Goal: Transaction & Acquisition: Purchase product/service

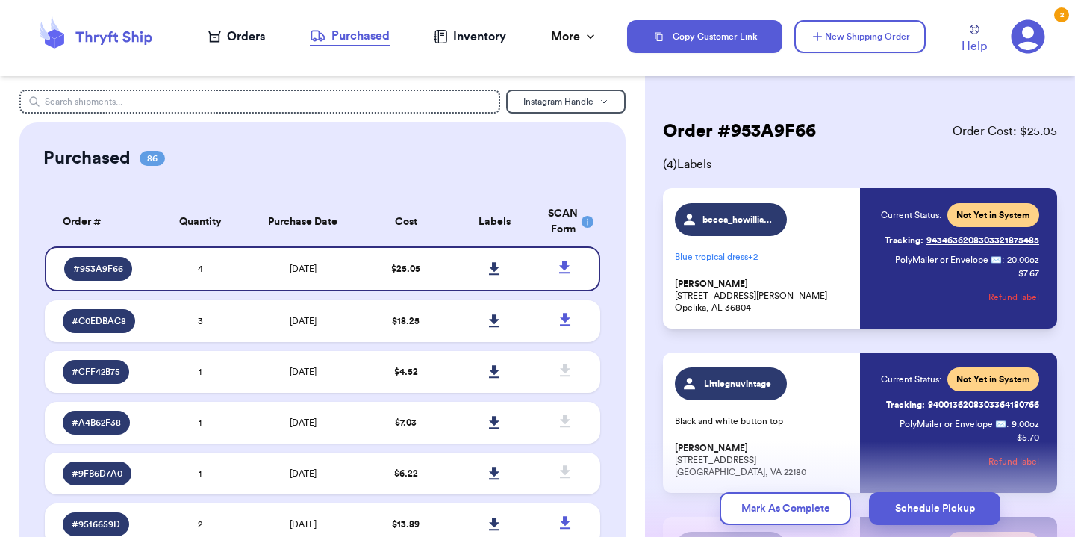
scroll to position [257, 0]
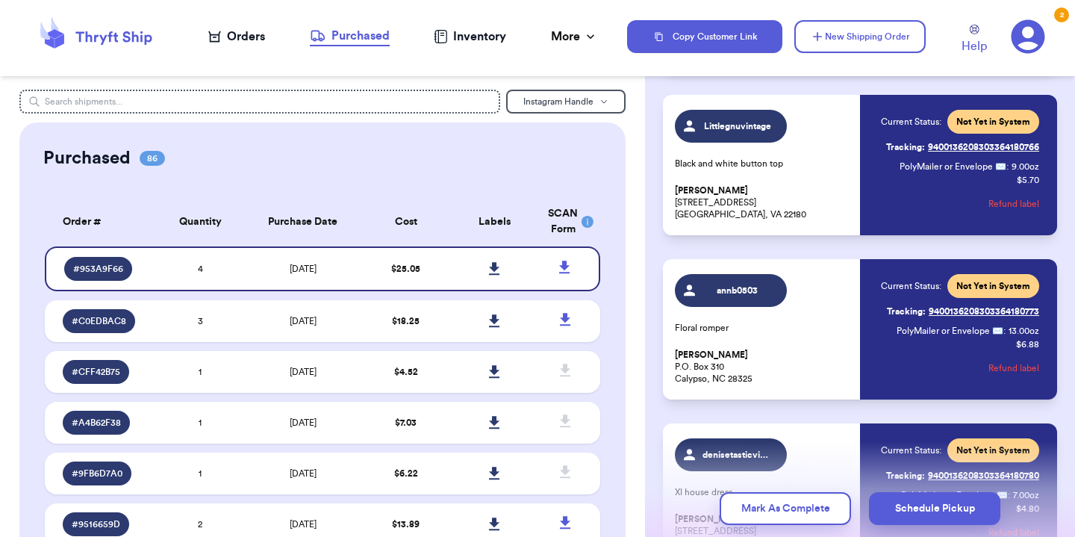
click at [253, 41] on div "Orders" at bounding box center [236, 37] width 57 height 18
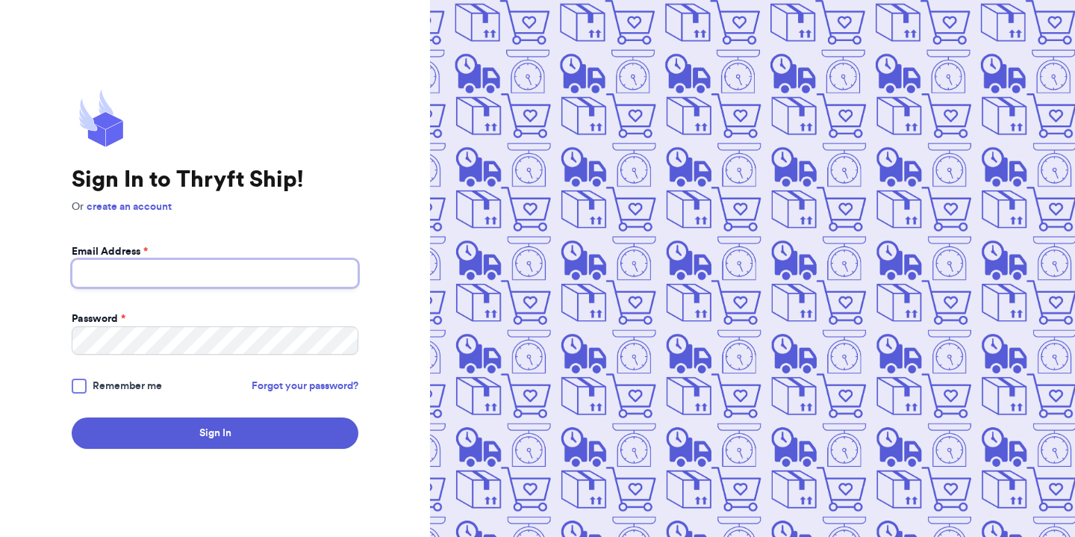
type input "wannnapeach@yahoo.com"
click at [126, 385] on span "Remember me" at bounding box center [127, 385] width 69 height 15
click at [0, 0] on input "Remember me" at bounding box center [0, 0] width 0 height 0
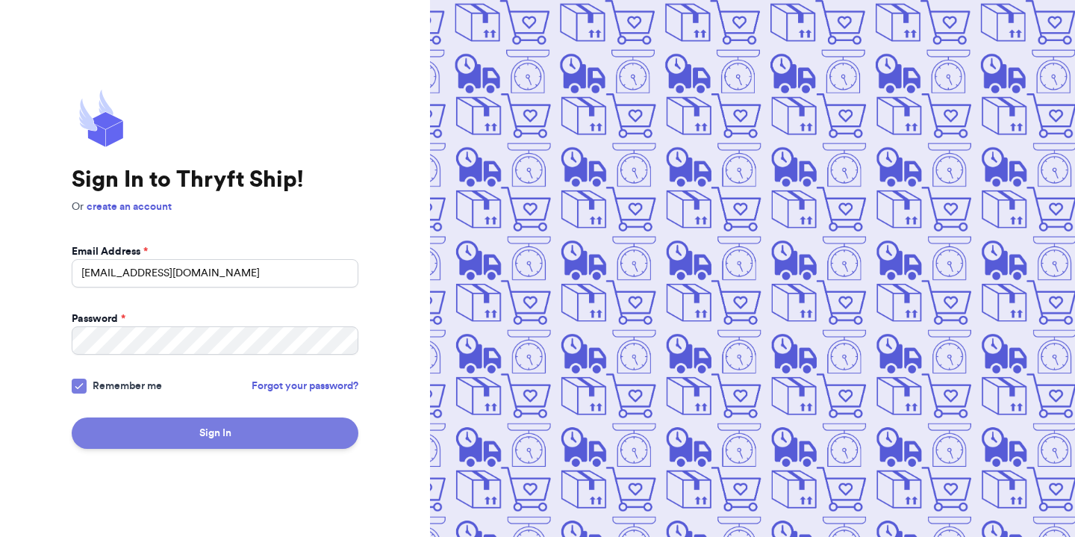
click at [148, 437] on button "Sign In" at bounding box center [215, 432] width 287 height 31
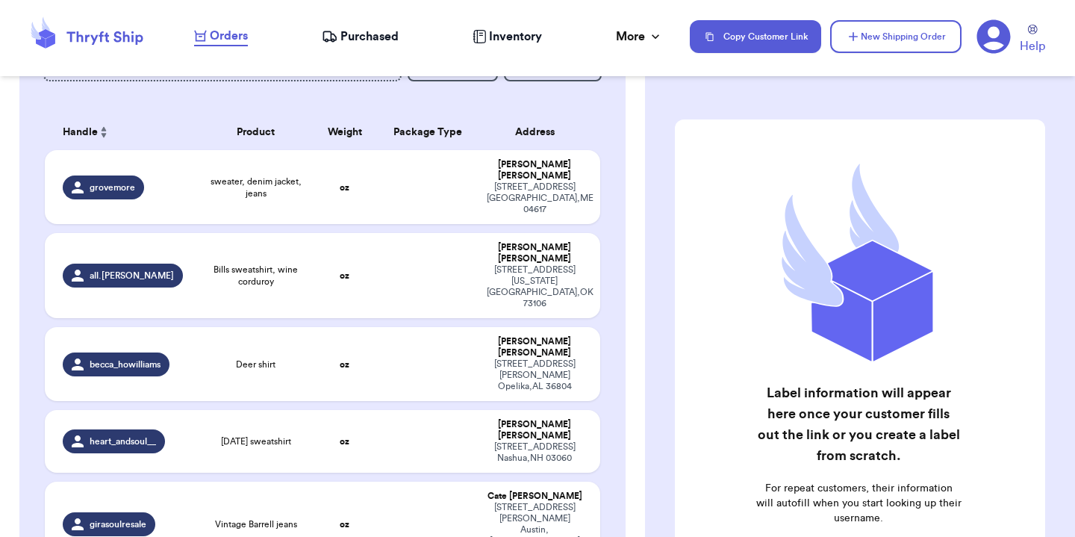
scroll to position [207, 0]
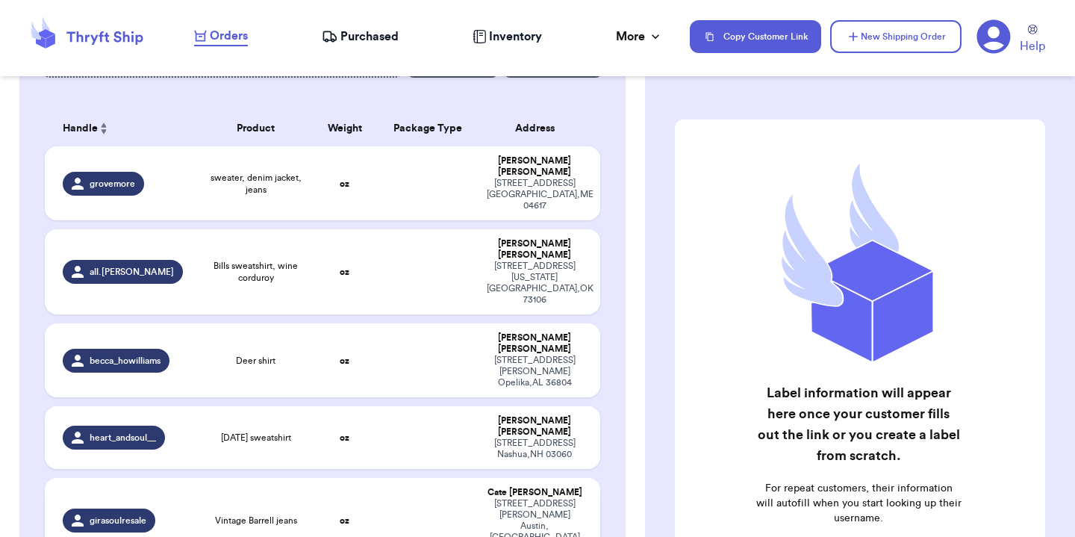
click at [260, 478] on td "Vintage Barrell jeans" at bounding box center [255, 520] width 111 height 85
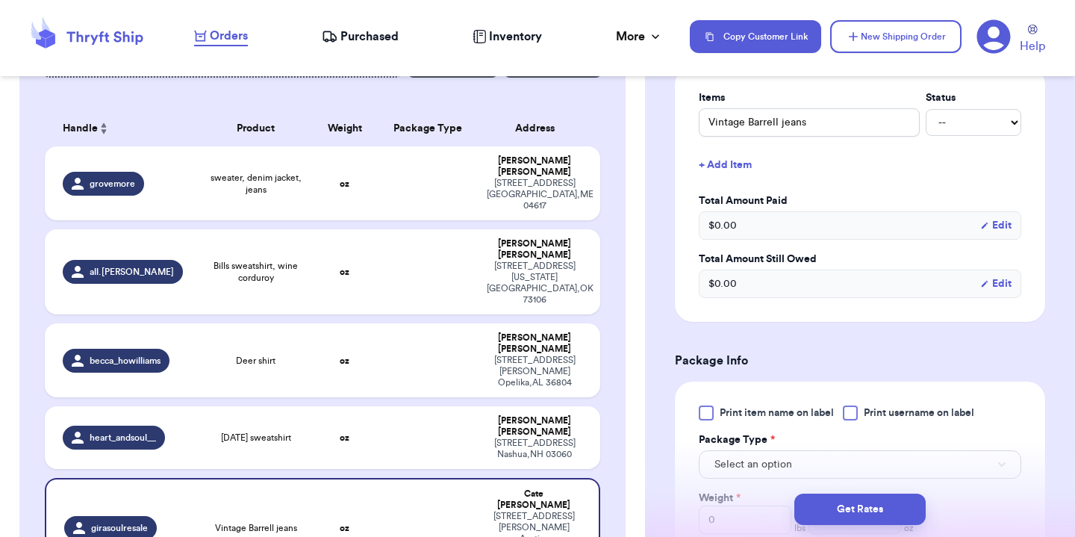
scroll to position [353, 0]
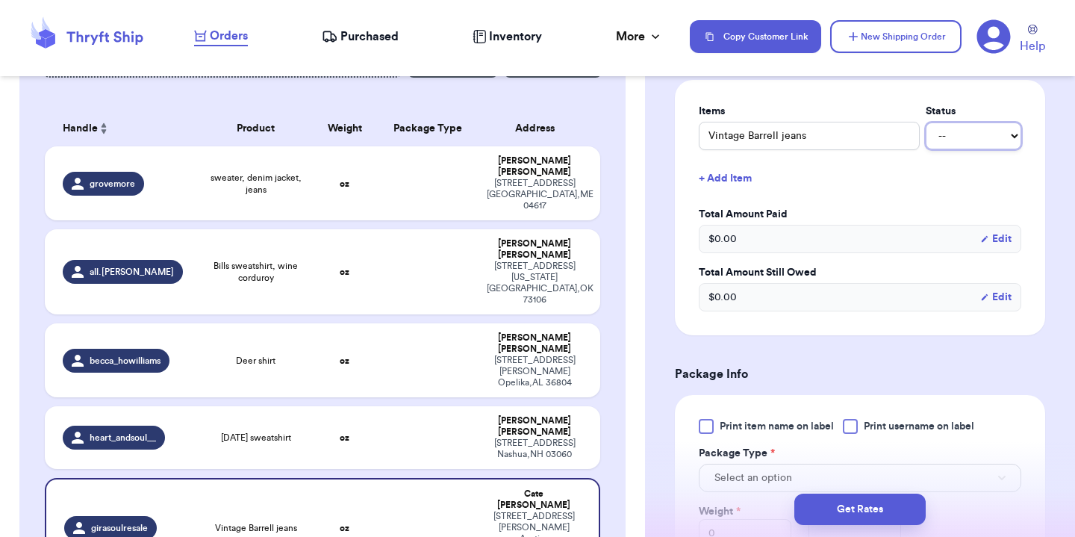
select select "paid"
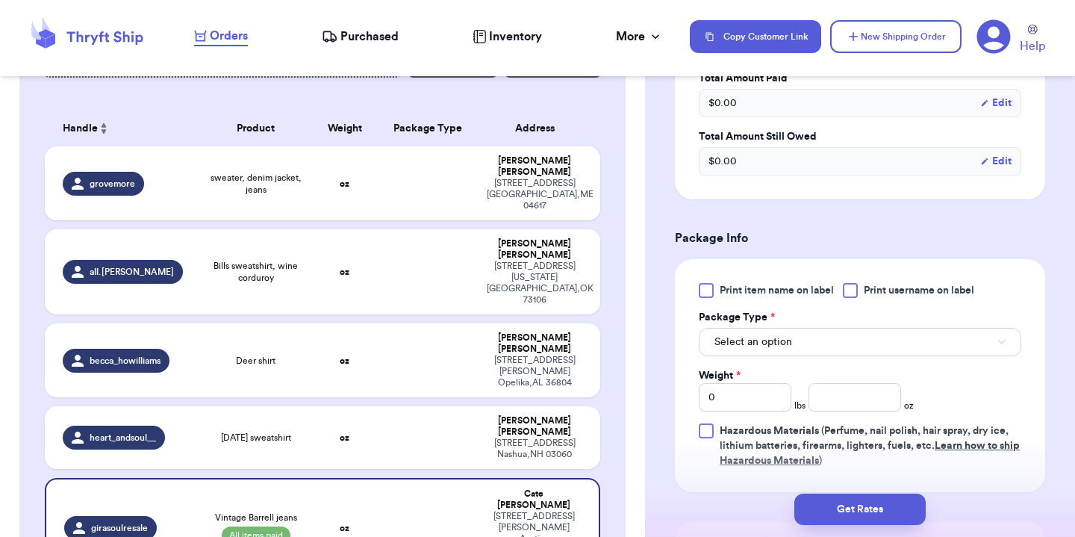
scroll to position [490, 0]
click at [812, 351] on button "Select an option" at bounding box center [860, 341] width 322 height 28
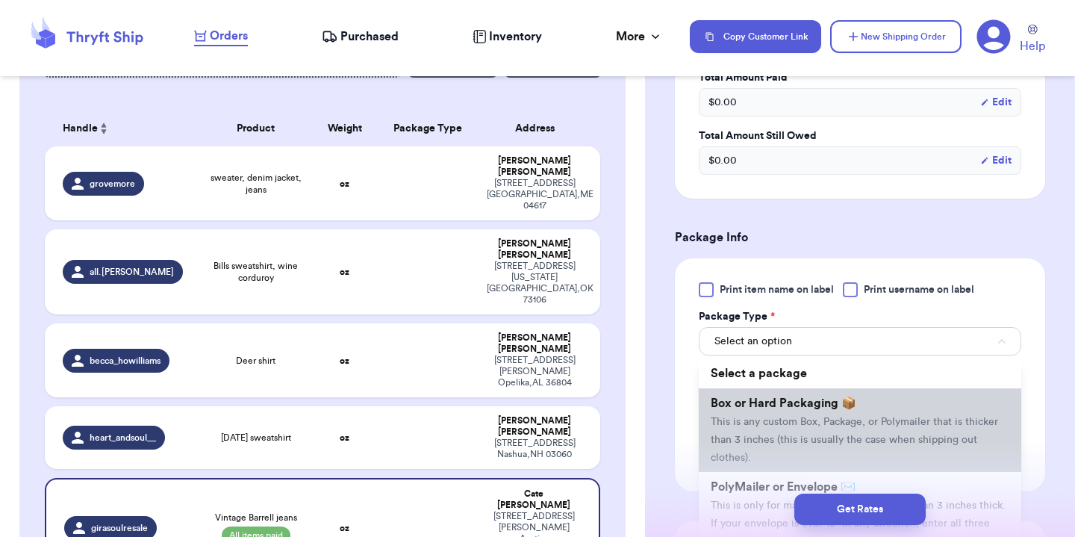
scroll to position [81, 0]
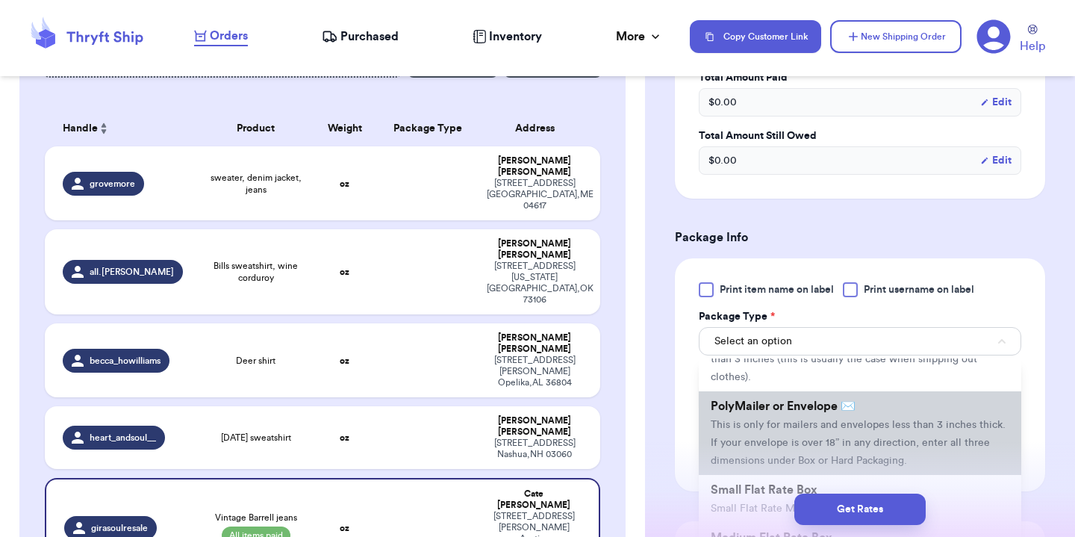
click at [789, 419] on li "PolyMailer or Envelope ✉️ This is only for mailers and envelopes less than 3 in…" at bounding box center [860, 433] width 322 height 84
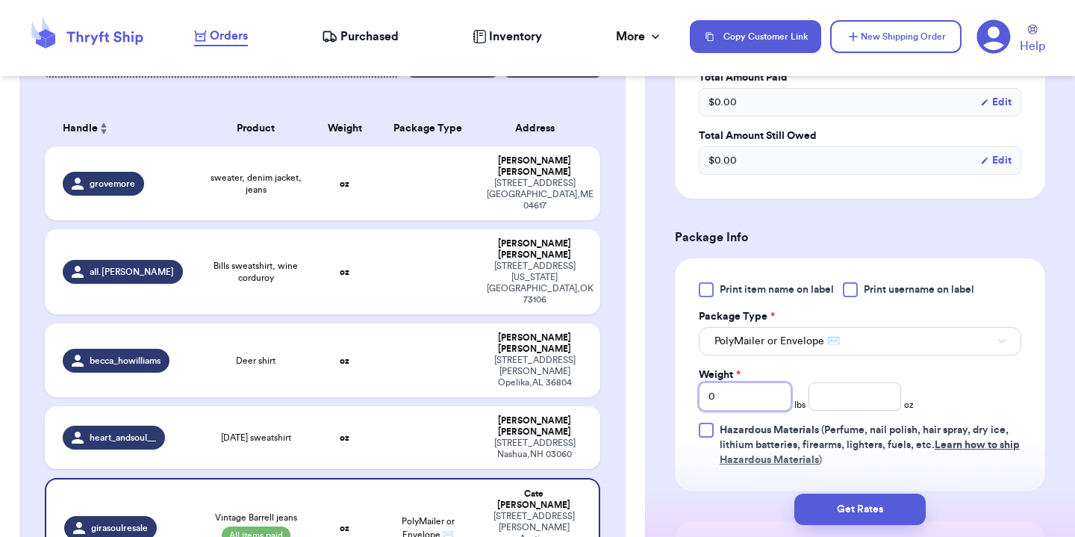
click at [750, 397] on input "0" at bounding box center [745, 396] width 93 height 28
click at [862, 381] on div "Weight * 0 lbs oz" at bounding box center [806, 388] width 215 height 43
click at [860, 394] on input "number" at bounding box center [854, 396] width 93 height 28
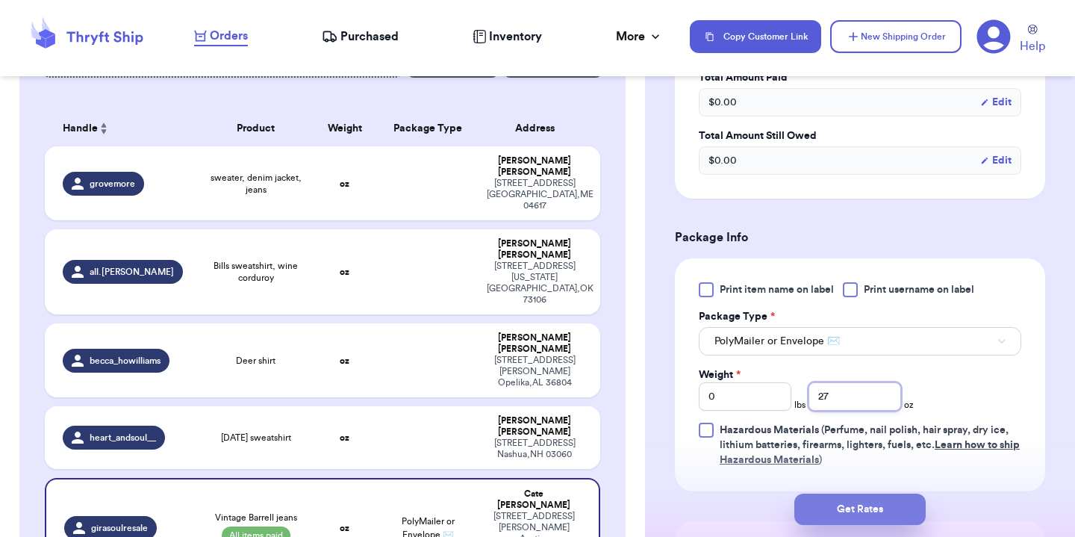
type input "27"
click at [863, 501] on button "Get Rates" at bounding box center [859, 508] width 131 height 31
type input "1"
type input "11"
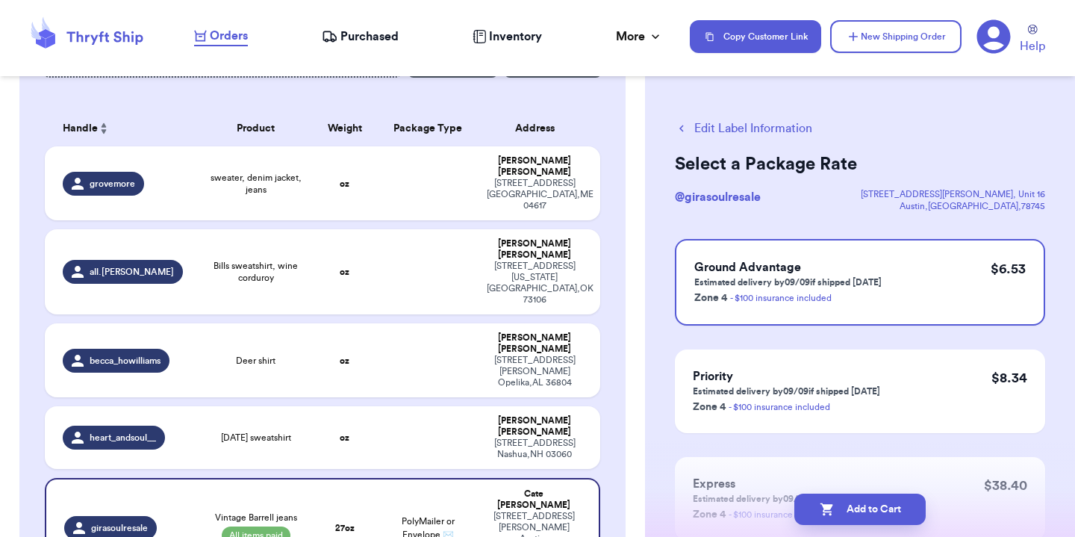
scroll to position [0, 0]
click at [734, 134] on button "Edit Label Information" at bounding box center [743, 128] width 137 height 18
select select "paid"
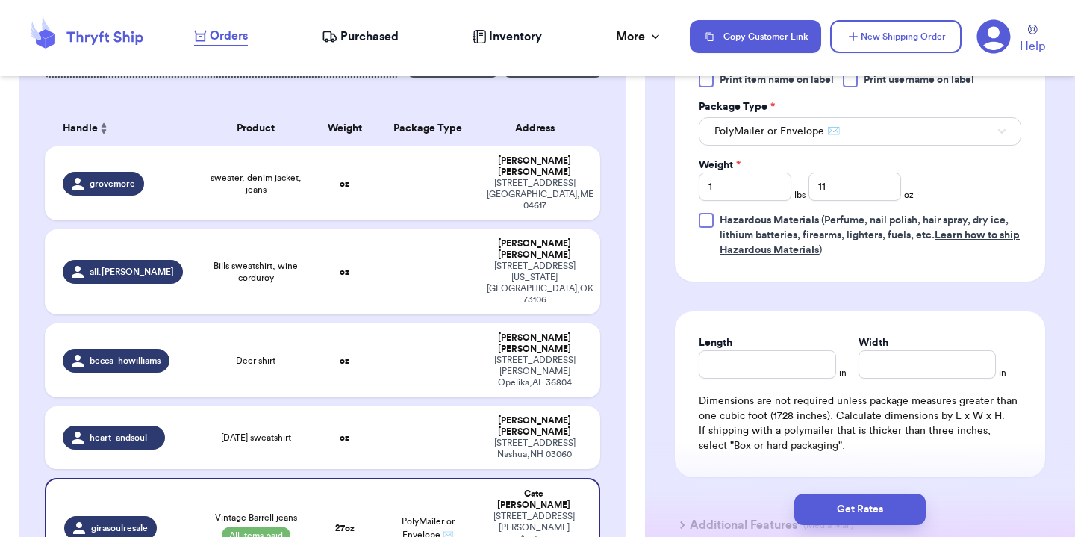
scroll to position [700, 0]
click at [784, 359] on input "Length" at bounding box center [767, 363] width 137 height 28
type input "10"
type input "13"
click at [875, 505] on button "Get Rates" at bounding box center [859, 508] width 131 height 31
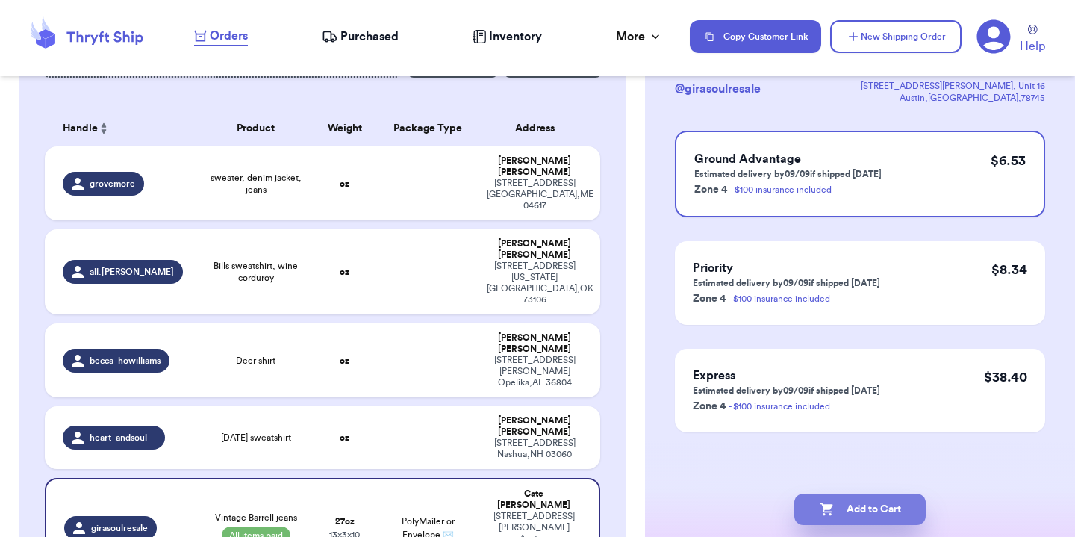
scroll to position [0, 0]
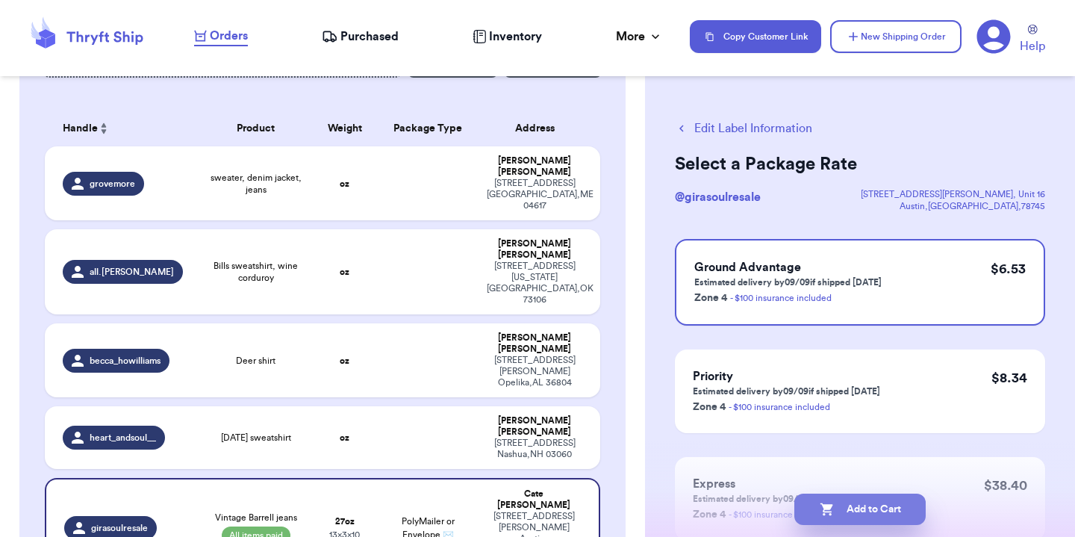
click at [869, 513] on button "Add to Cart" at bounding box center [859, 508] width 131 height 31
checkbox input "true"
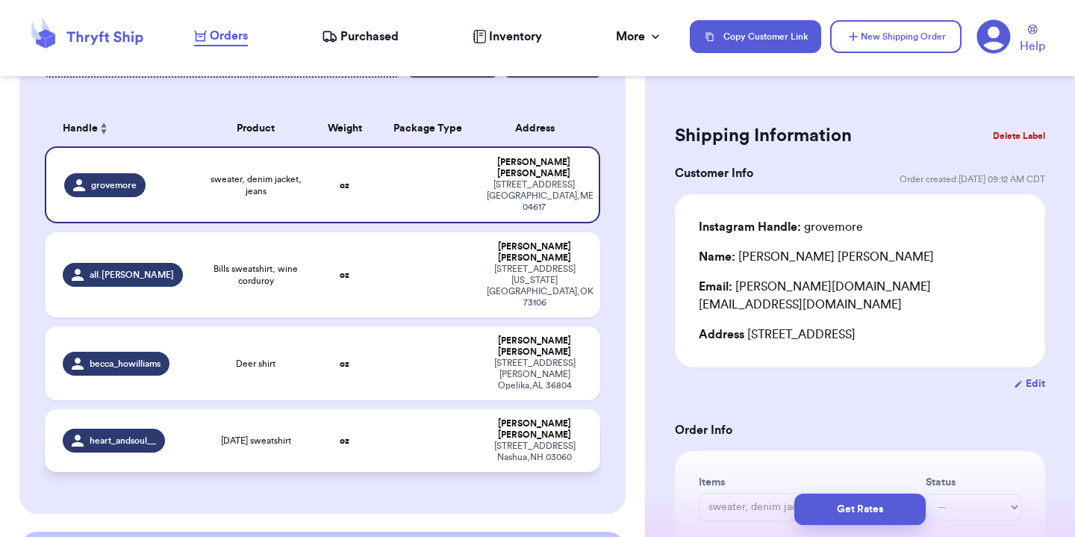
click at [421, 409] on td at bounding box center [428, 440] width 100 height 63
type input "Halloween sweatshirt"
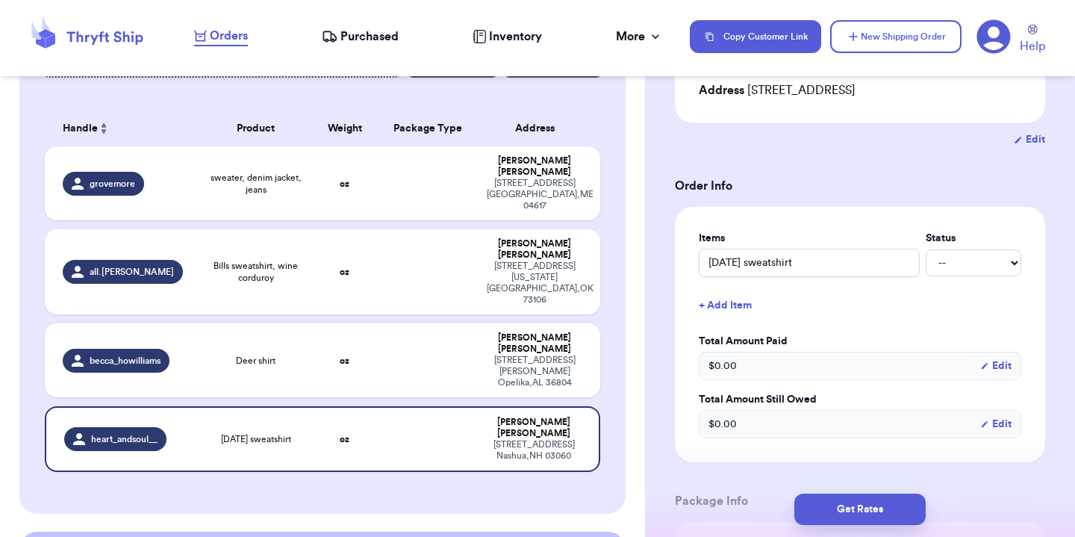
scroll to position [237, 0]
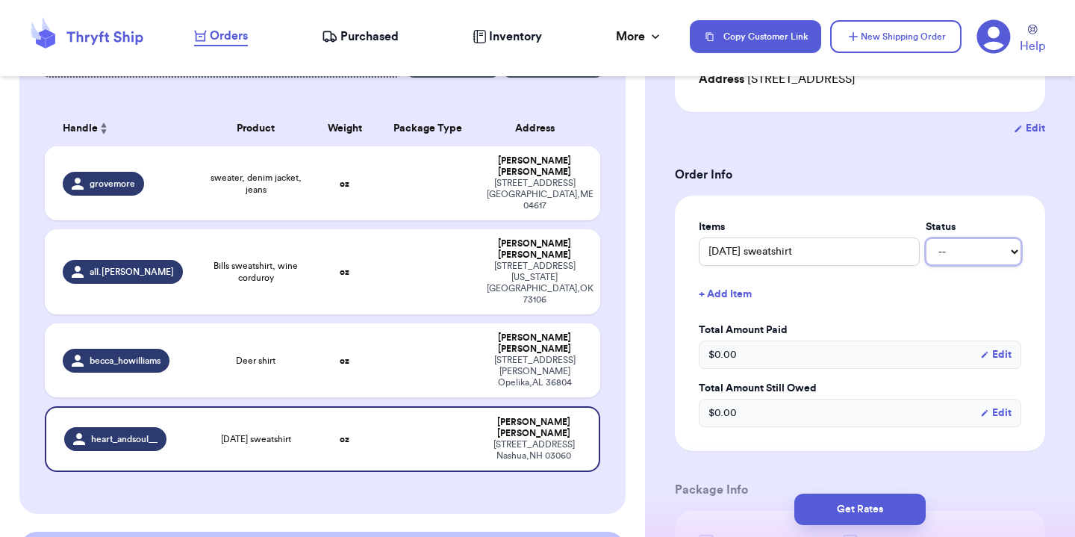
select select "paid"
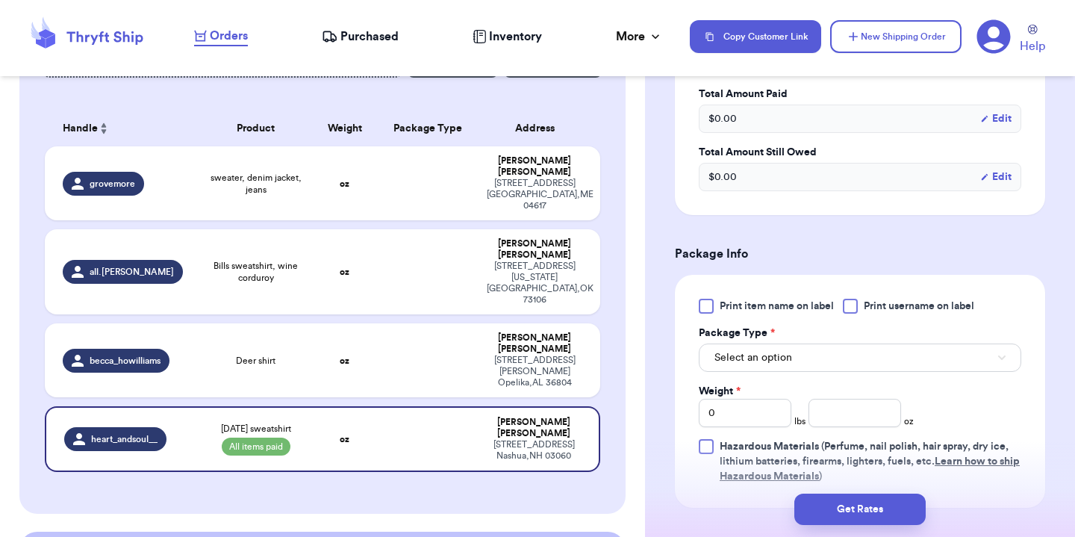
scroll to position [544, 0]
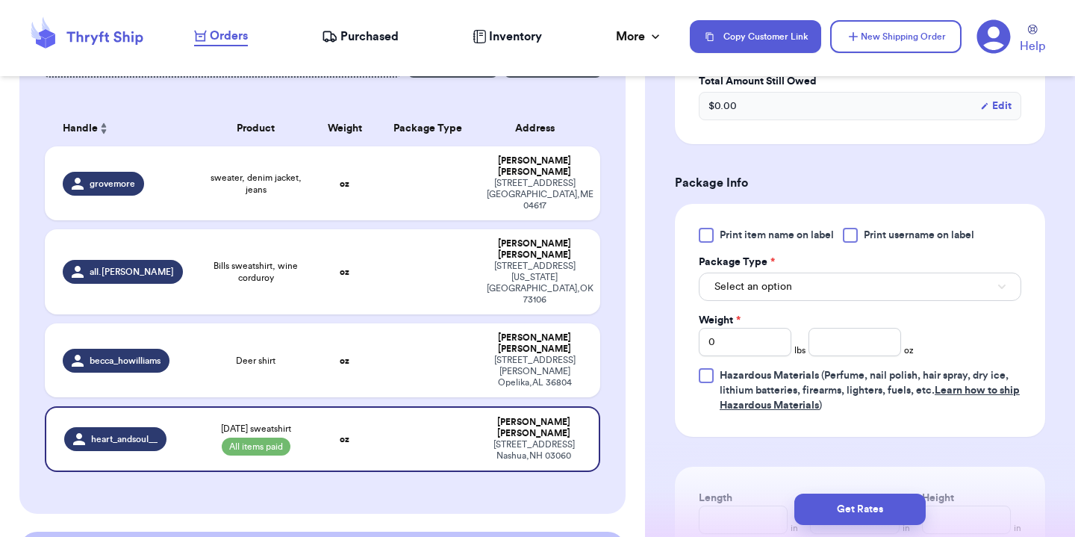
click at [843, 291] on button "Select an option" at bounding box center [860, 286] width 322 height 28
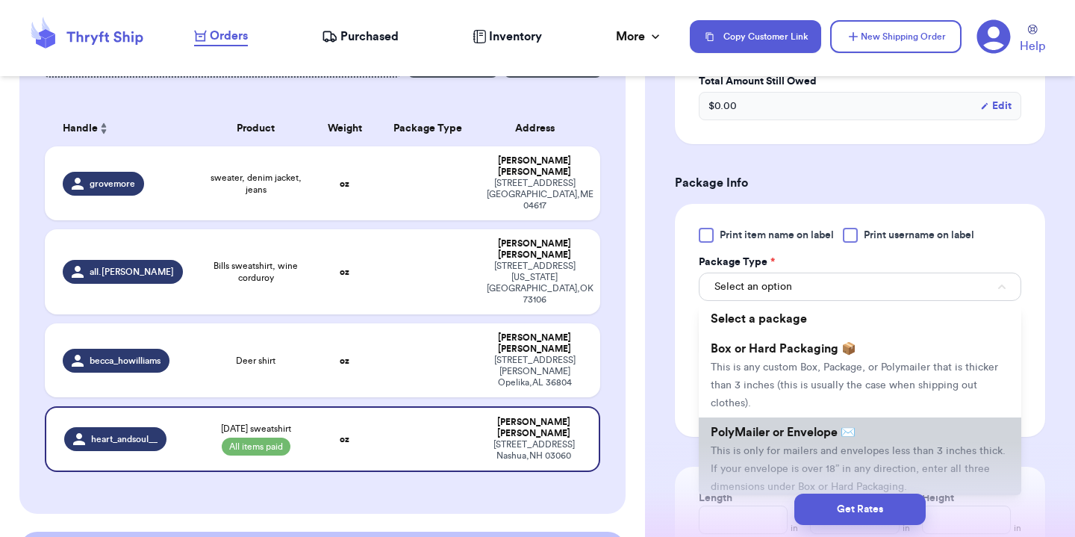
click at [819, 438] on span "PolyMailer or Envelope ✉️" at bounding box center [782, 432] width 145 height 12
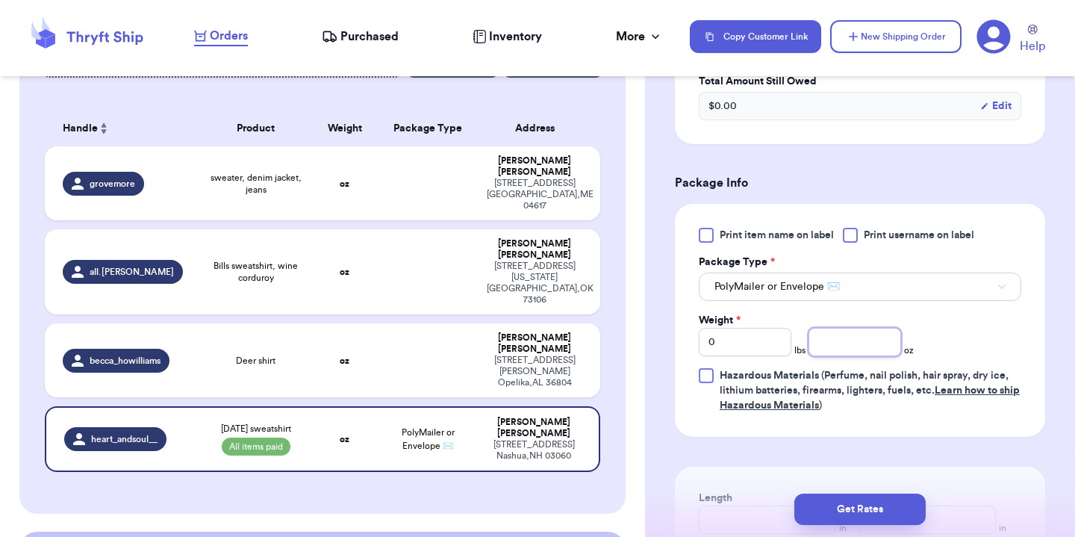
click at [858, 337] on input "number" at bounding box center [854, 342] width 93 height 28
click at [857, 337] on input "number" at bounding box center [854, 342] width 93 height 28
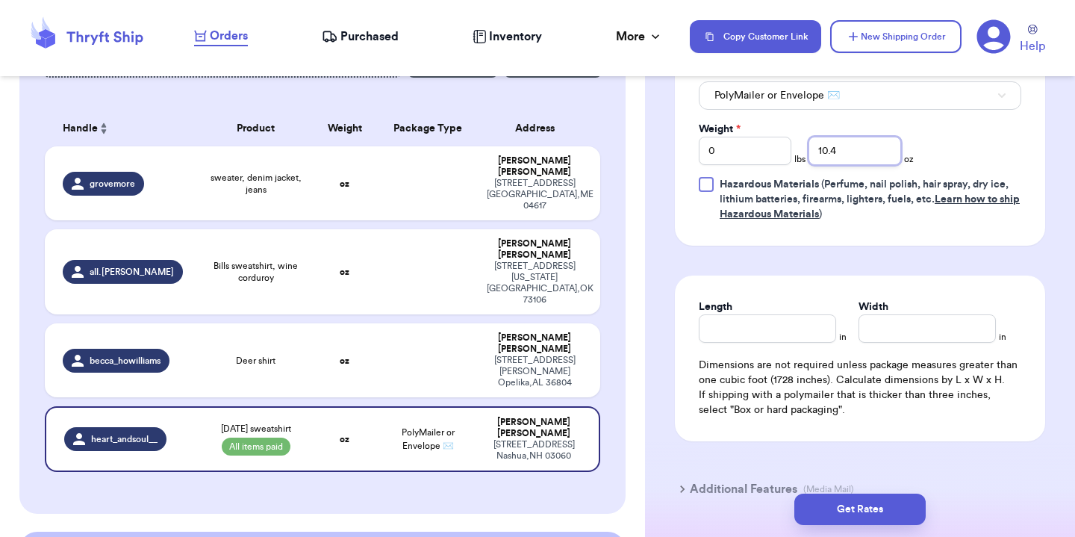
type input "10.3"
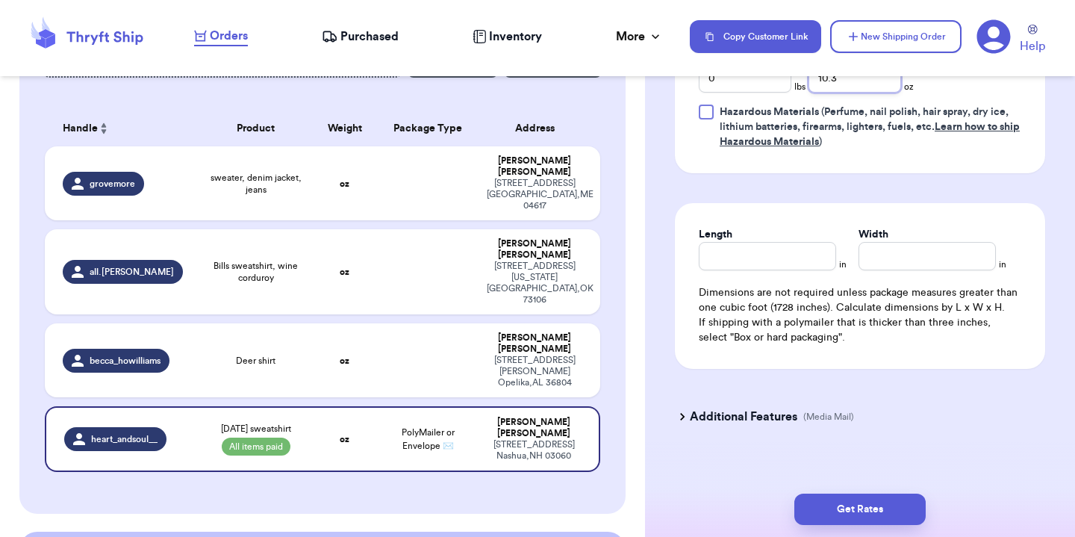
click at [844, 93] on input "10.3" at bounding box center [854, 78] width 93 height 28
type input "13"
type input "13.3"
click at [752, 260] on input "Length" at bounding box center [767, 256] width 137 height 28
type input "10"
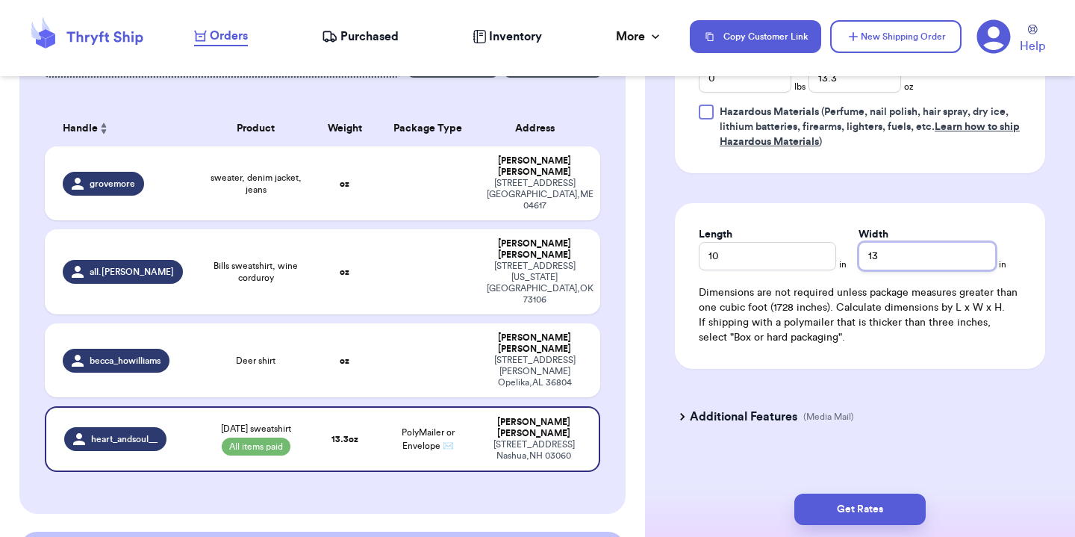
type input "13"
click at [836, 495] on button "Get Rates" at bounding box center [859, 508] width 131 height 31
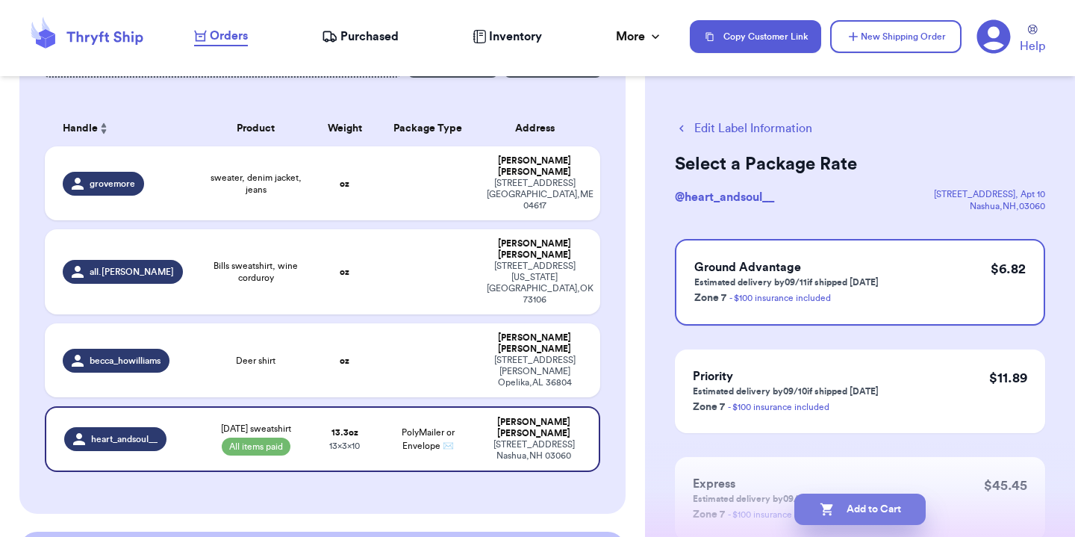
click at [831, 504] on icon "button" at bounding box center [825, 509] width 13 height 13
checkbox input "true"
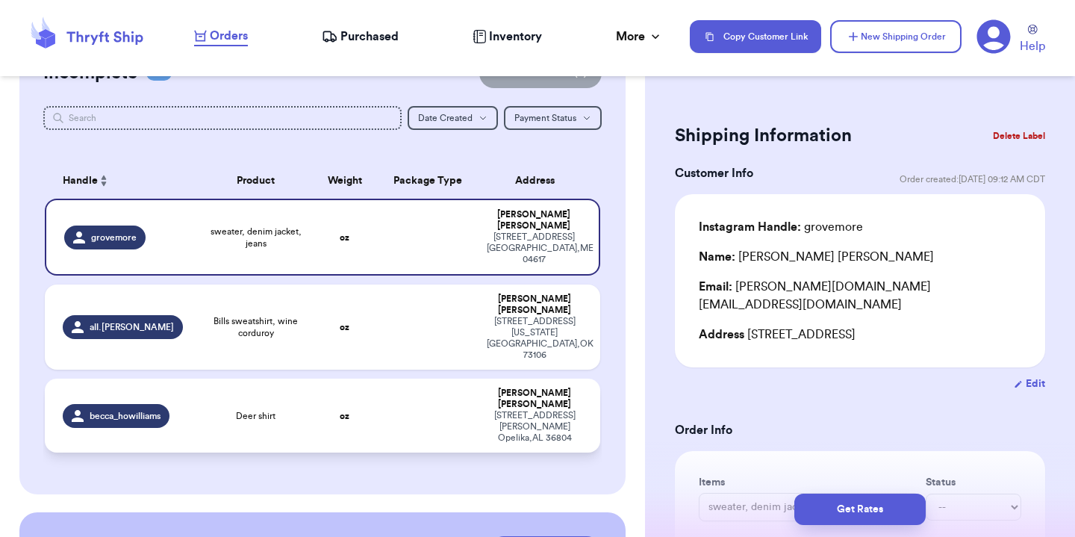
scroll to position [154, 0]
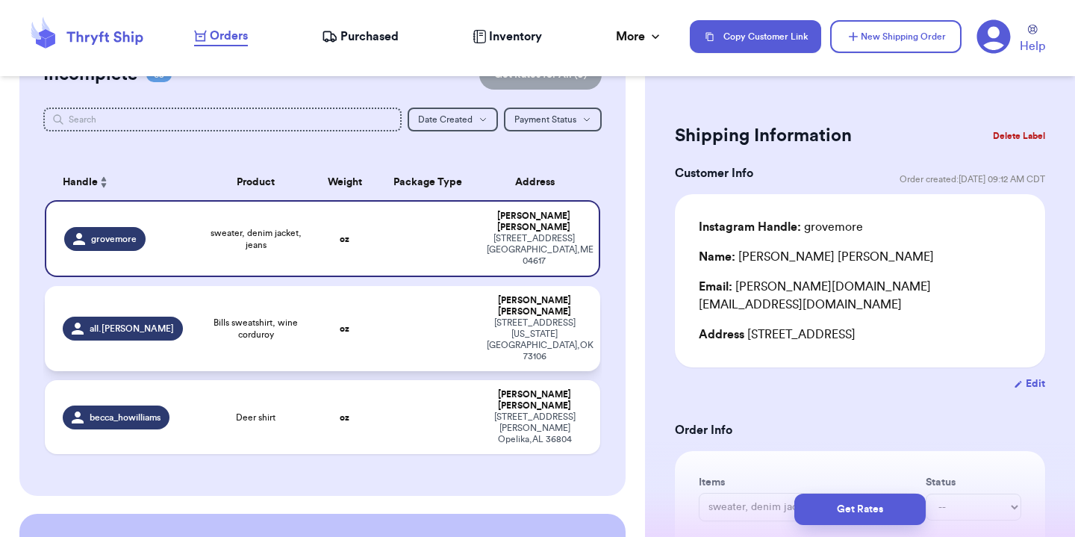
click at [335, 302] on td "oz" at bounding box center [344, 328] width 66 height 85
type input "Bills sweatshirt, wine corduroy"
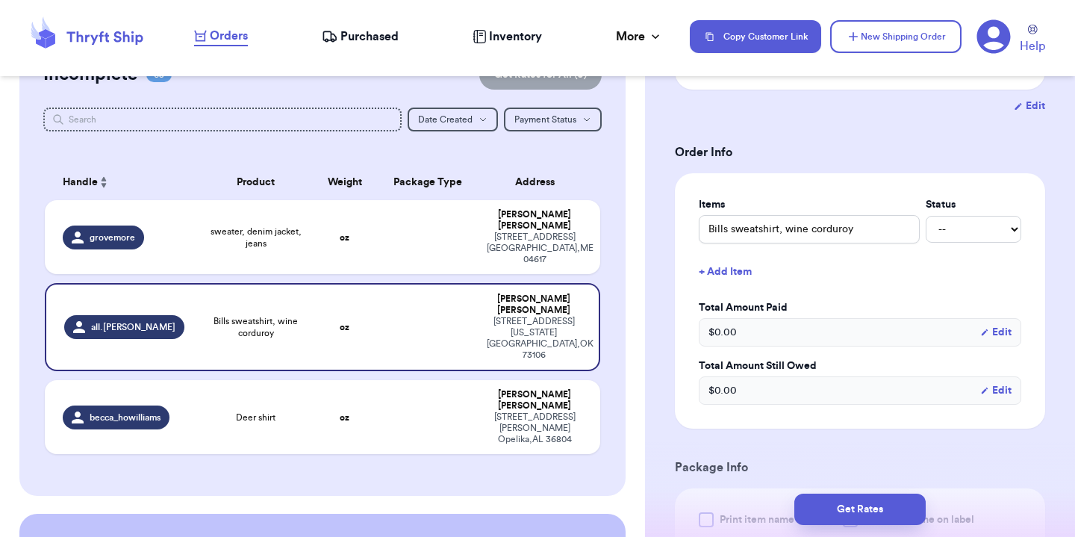
scroll to position [269, 0]
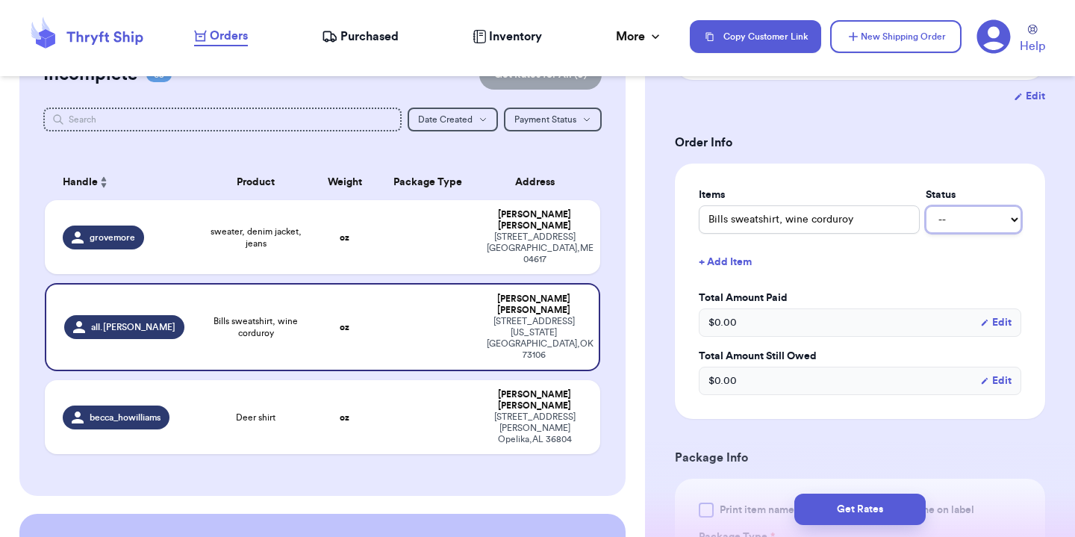
select select "paid"
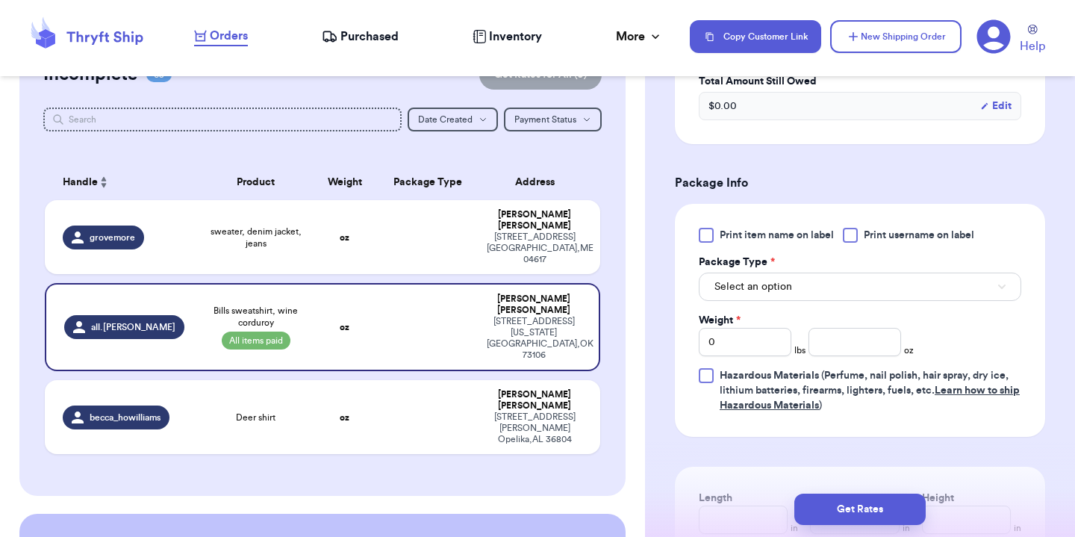
scroll to position [549, 0]
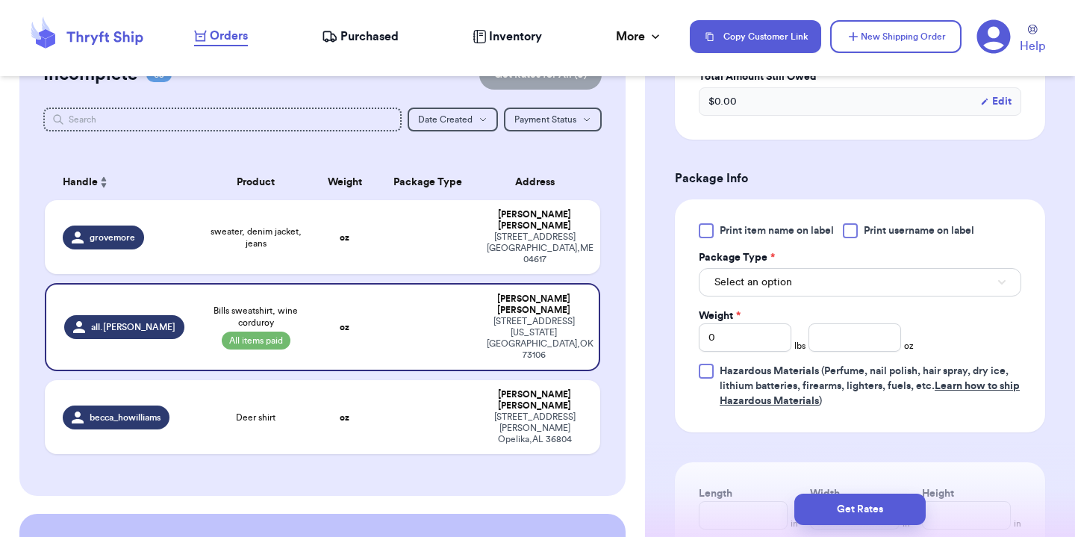
click at [838, 293] on button "Select an option" at bounding box center [860, 282] width 322 height 28
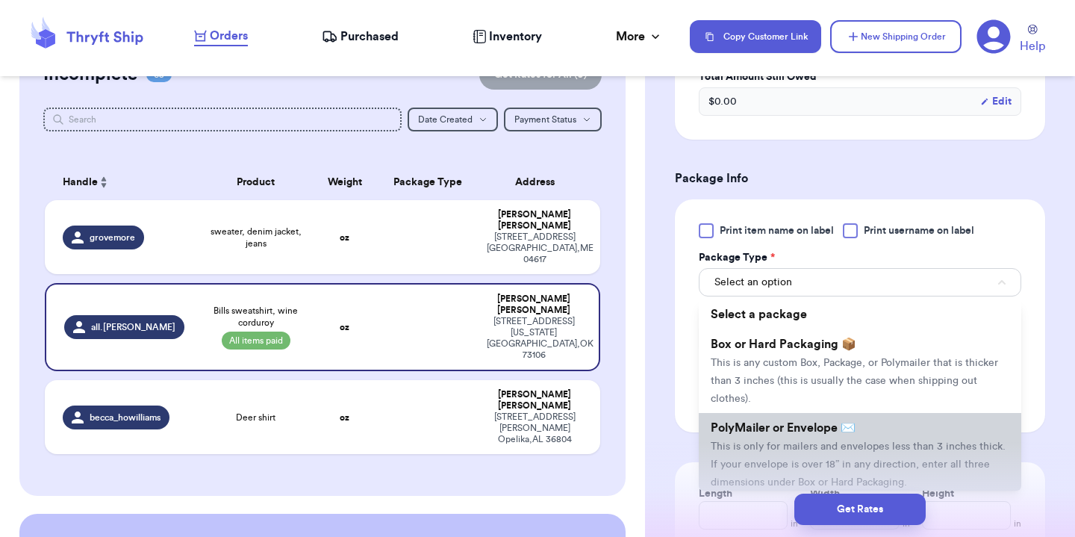
click at [805, 458] on li "PolyMailer or Envelope ✉️ This is only for mailers and envelopes less than 3 in…" at bounding box center [860, 455] width 322 height 84
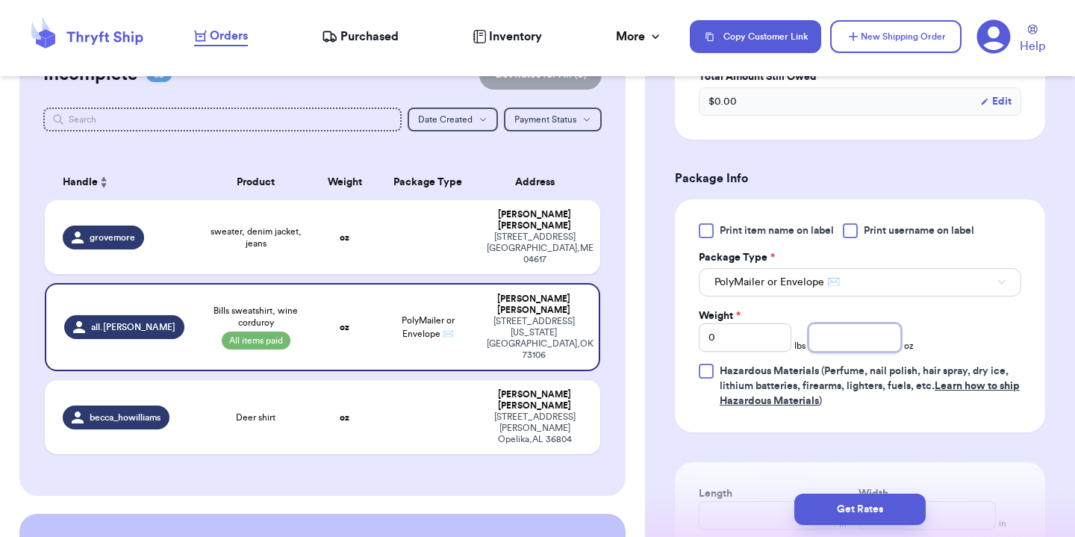
click at [858, 334] on input "number" at bounding box center [854, 337] width 93 height 28
type input "33"
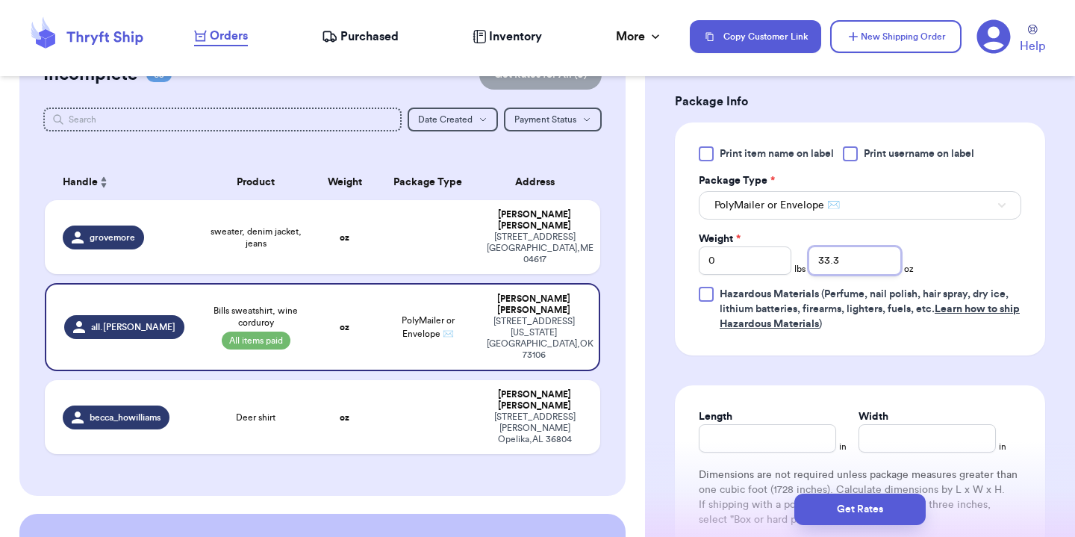
scroll to position [731, 0]
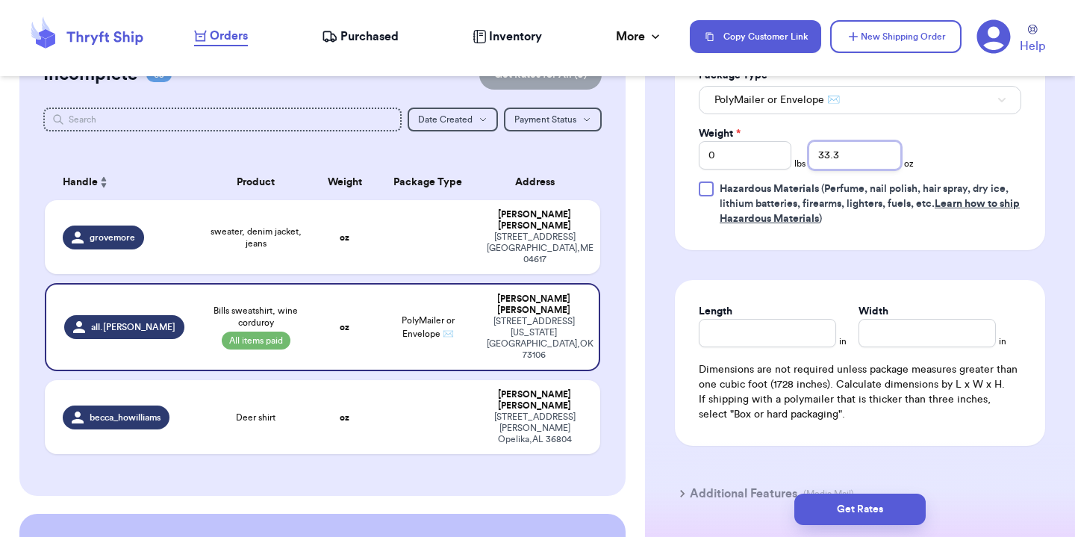
type input "33.3"
click at [763, 340] on input "Length" at bounding box center [767, 333] width 137 height 28
type input "11"
type input "14"
click at [843, 530] on div "Get Rates" at bounding box center [860, 508] width 430 height 55
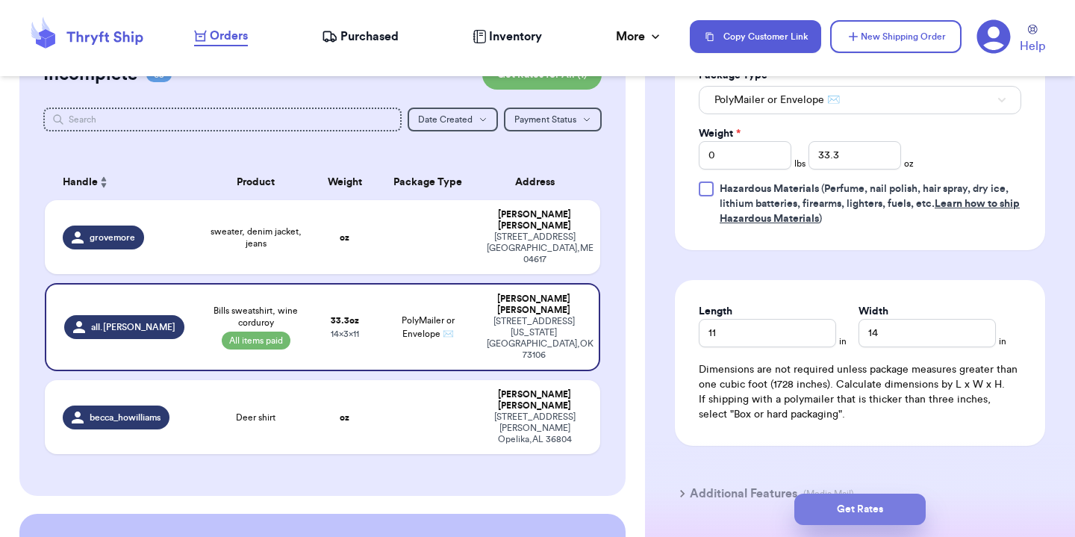
click at [841, 513] on button "Get Rates" at bounding box center [859, 508] width 131 height 31
type input "2"
type input "1.2999999999999972"
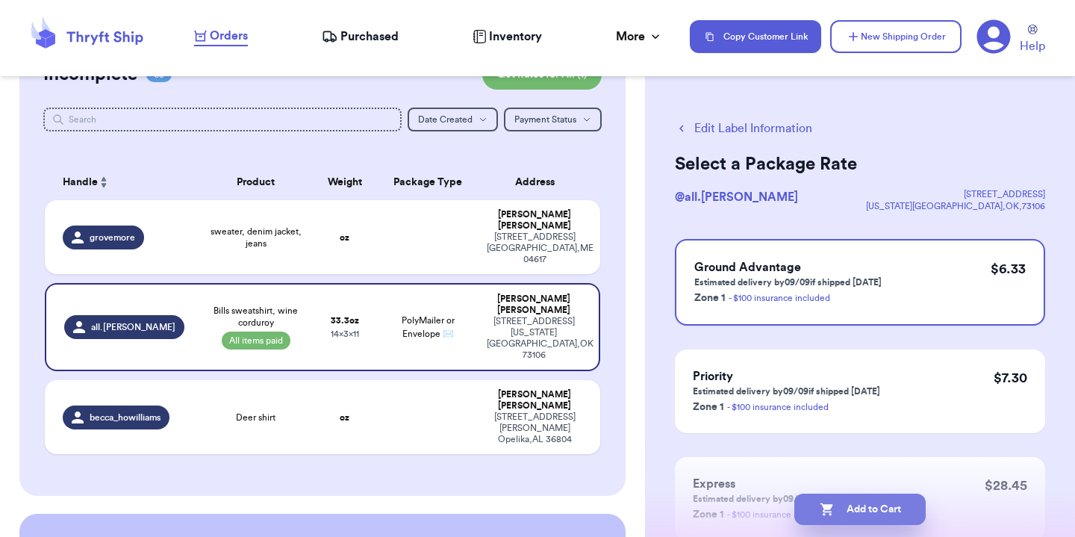
click at [875, 508] on button "Add to Cart" at bounding box center [859, 508] width 131 height 31
checkbox input "true"
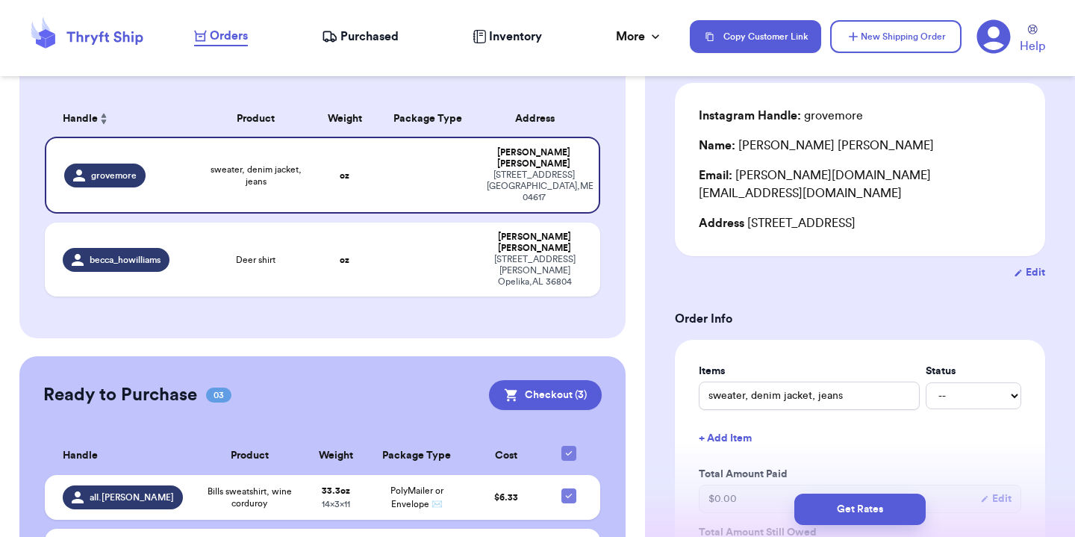
scroll to position [151, 0]
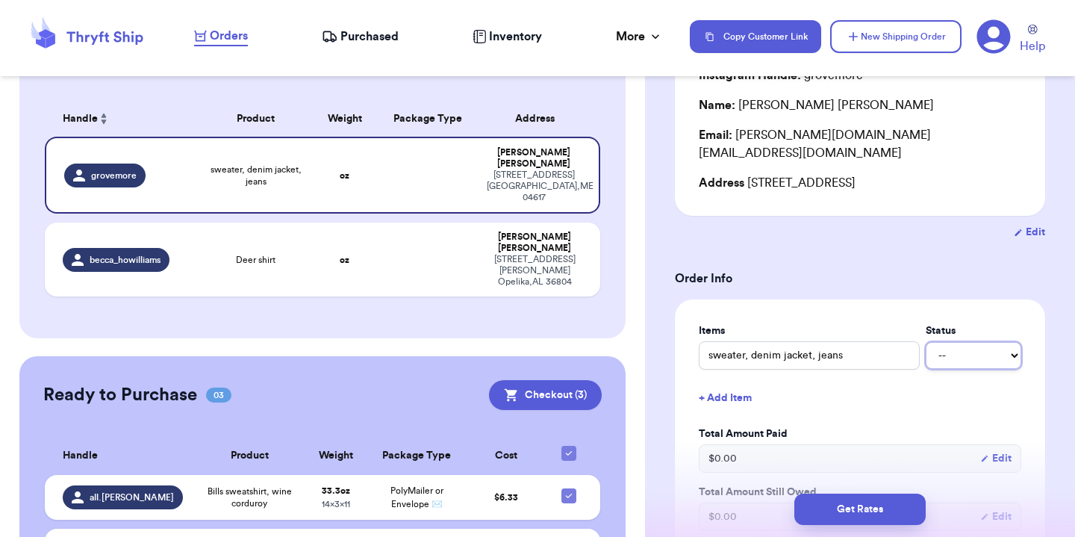
select select "paid"
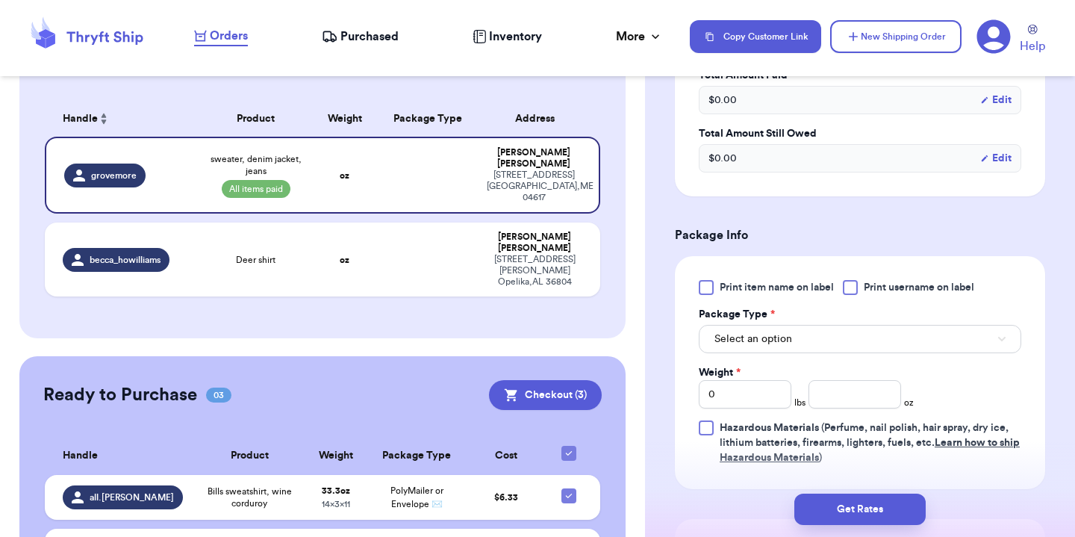
scroll to position [518, 0]
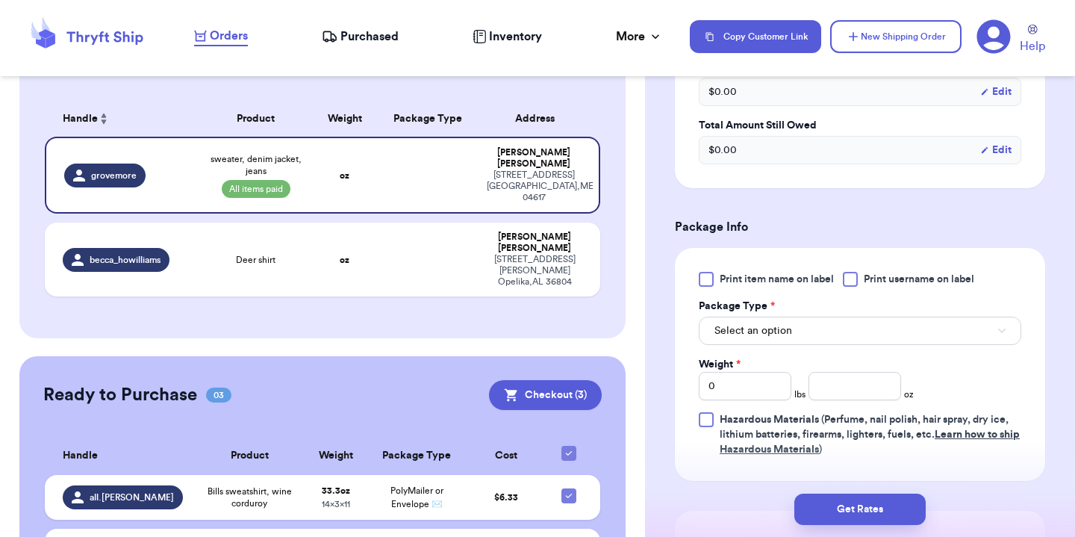
click at [883, 326] on button "Select an option" at bounding box center [860, 330] width 322 height 28
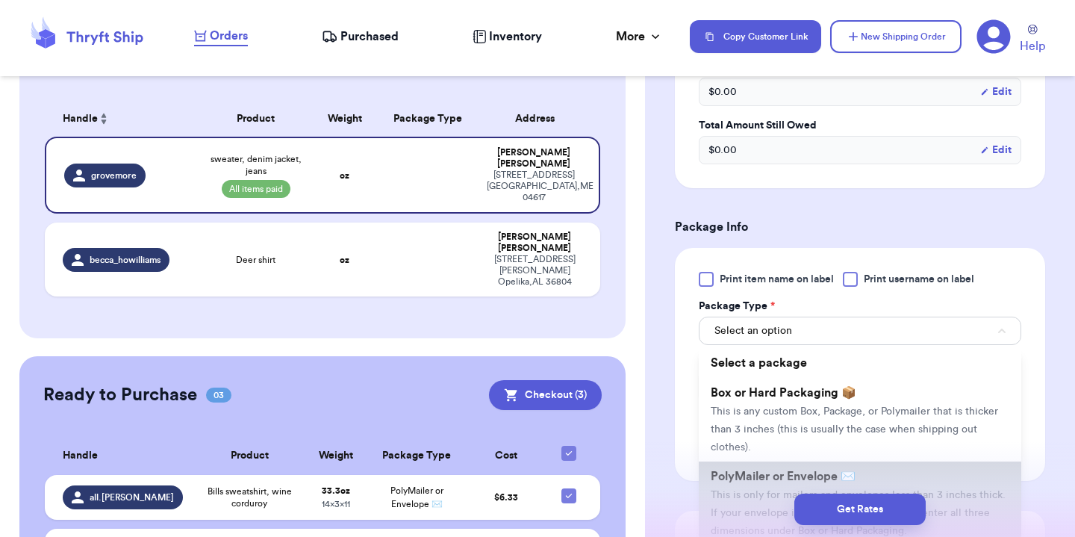
click at [827, 470] on span "PolyMailer or Envelope ✉️" at bounding box center [782, 476] width 145 height 12
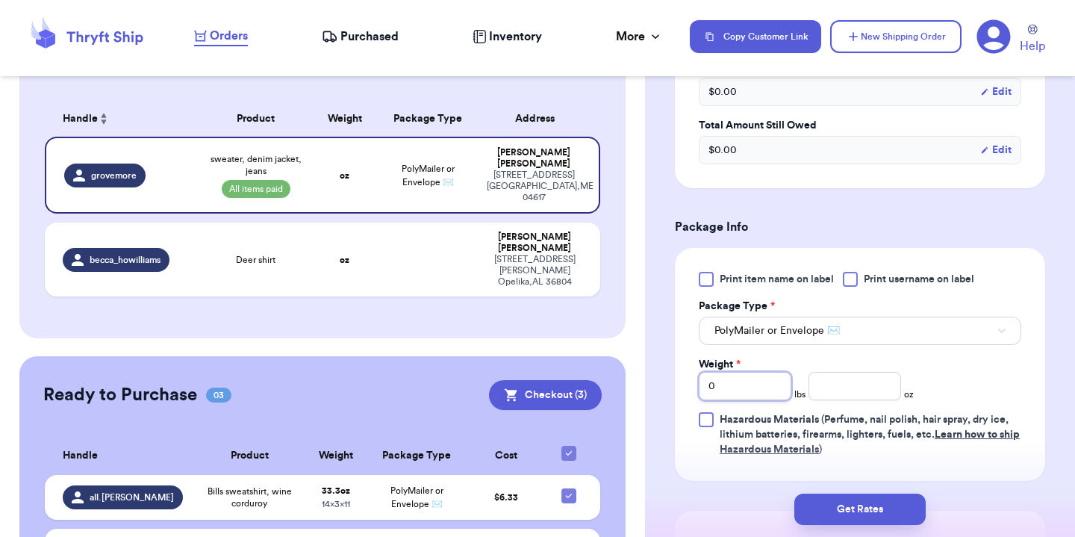
click at [754, 372] on input "0" at bounding box center [745, 386] width 93 height 28
click at [818, 372] on input "number" at bounding box center [854, 386] width 93 height 28
type input "5"
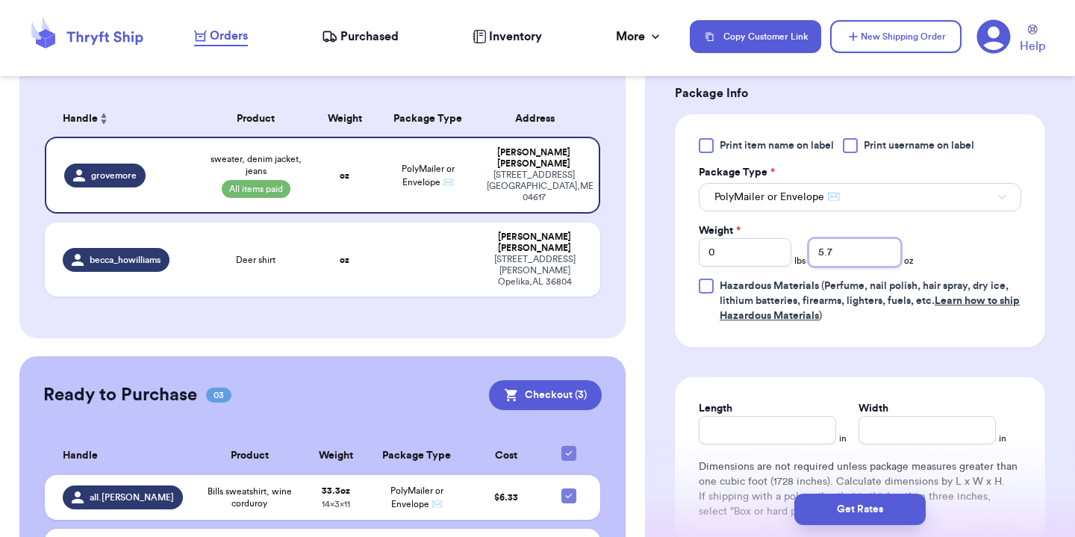
scroll to position [677, 0]
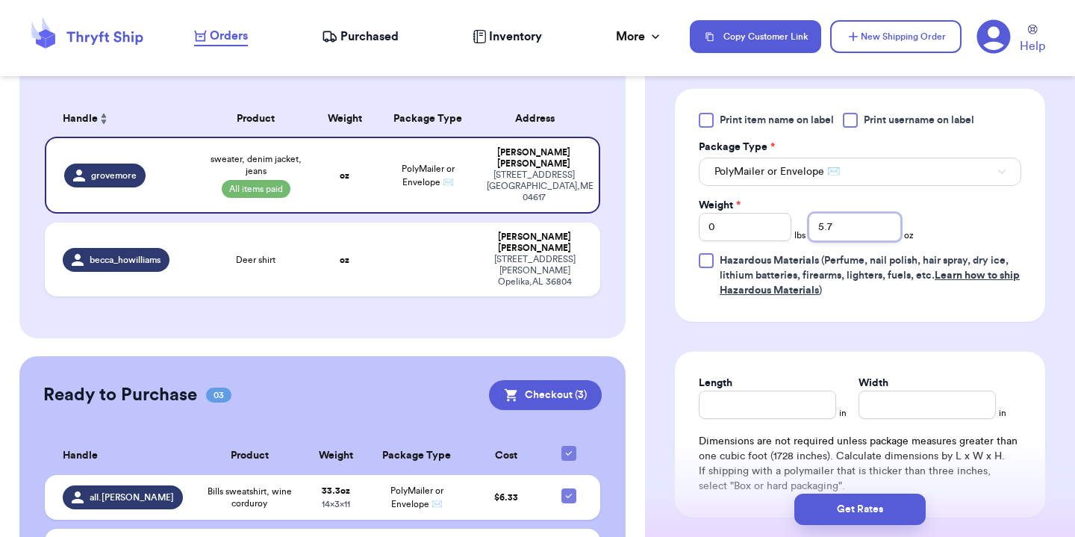
type input "5.7"
click at [743, 391] on input "Length" at bounding box center [767, 404] width 137 height 28
type input "10"
type input "13"
click at [862, 493] on div "Get Rates" at bounding box center [860, 508] width 430 height 55
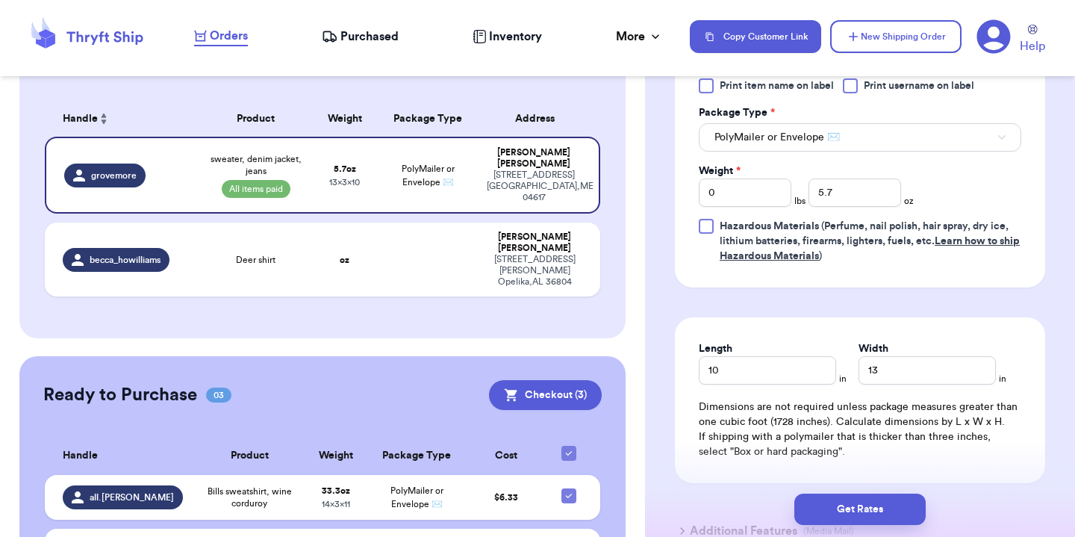
scroll to position [722, 0]
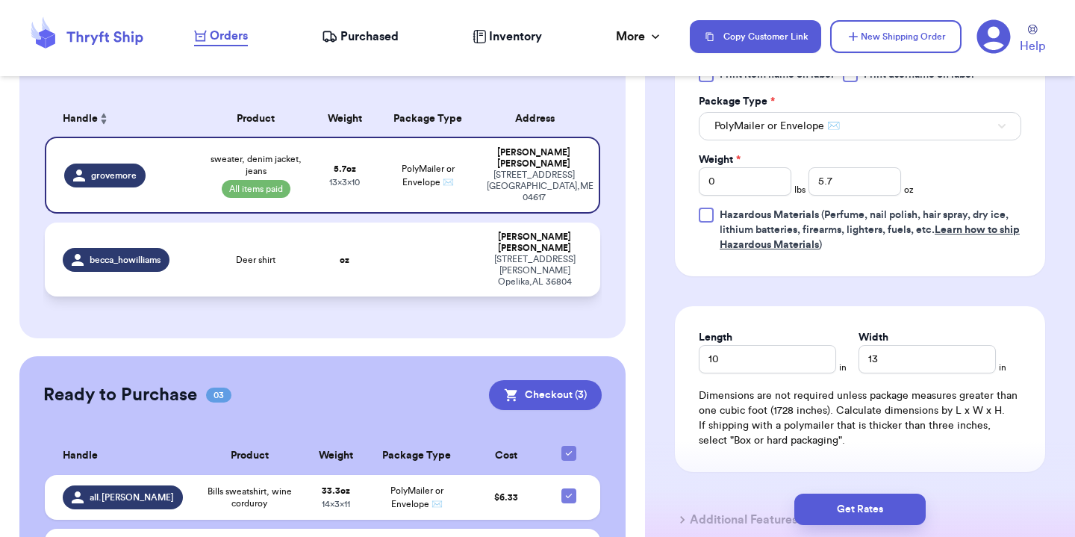
click at [417, 241] on td at bounding box center [428, 259] width 100 height 74
type input "Deer shirt"
select select "unknown"
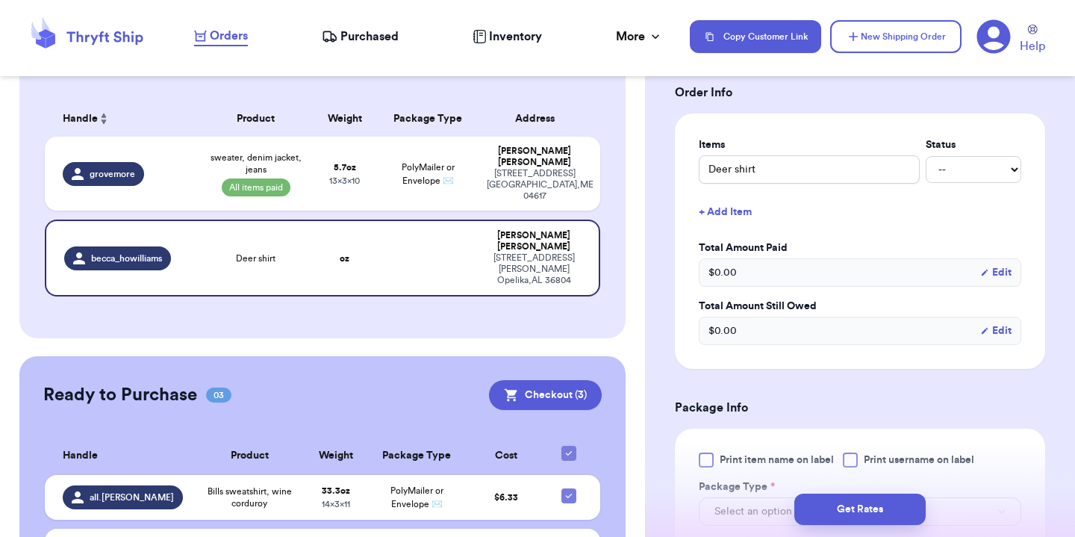
scroll to position [269, 0]
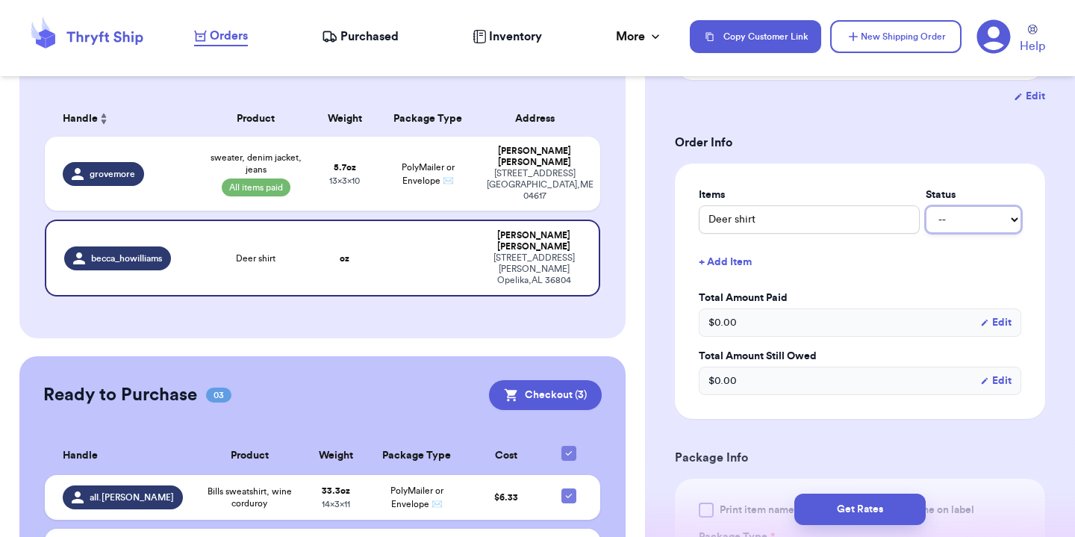
select select "paid"
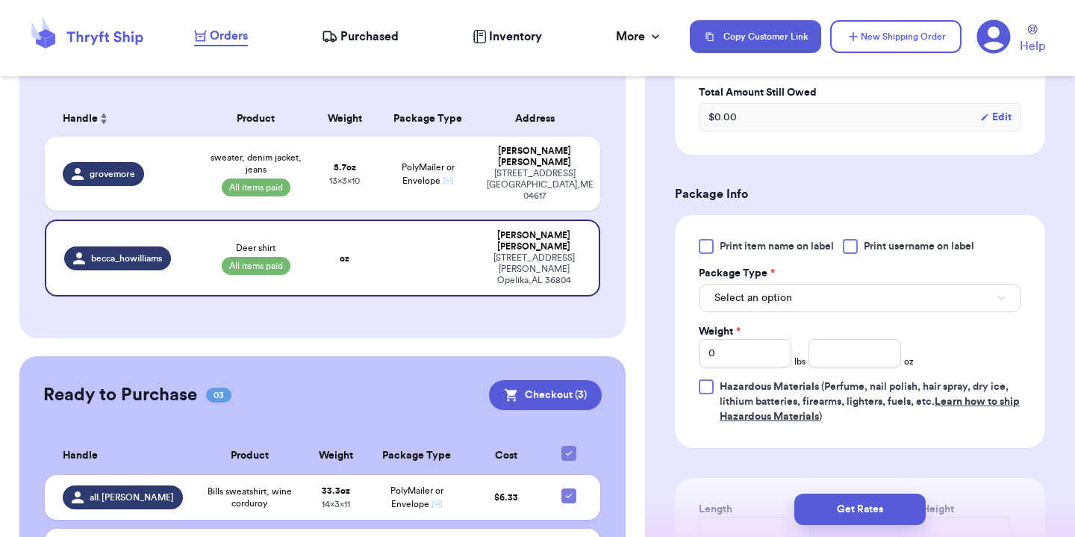
scroll to position [560, 0]
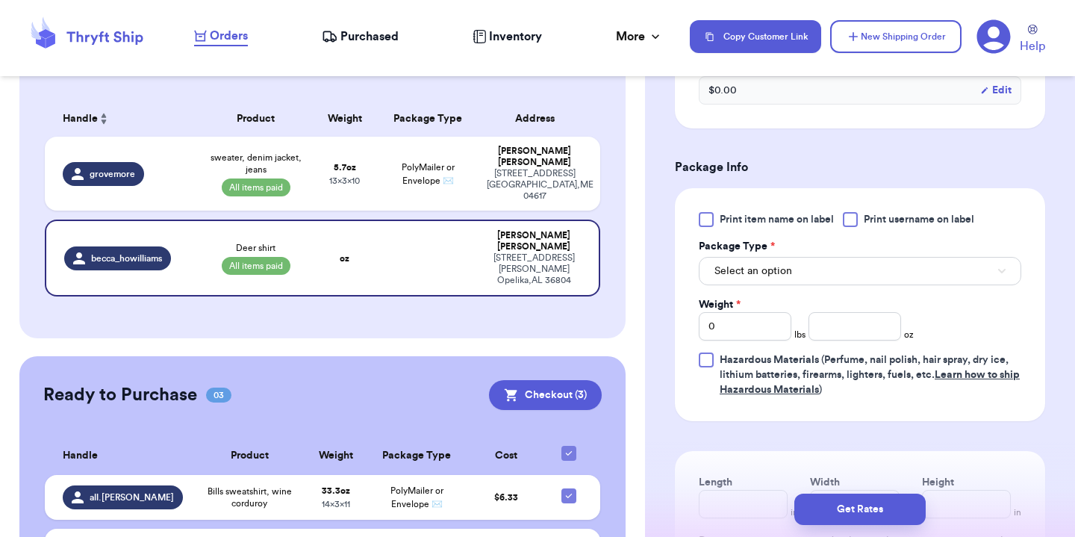
click at [765, 278] on span "Select an option" at bounding box center [753, 270] width 78 height 15
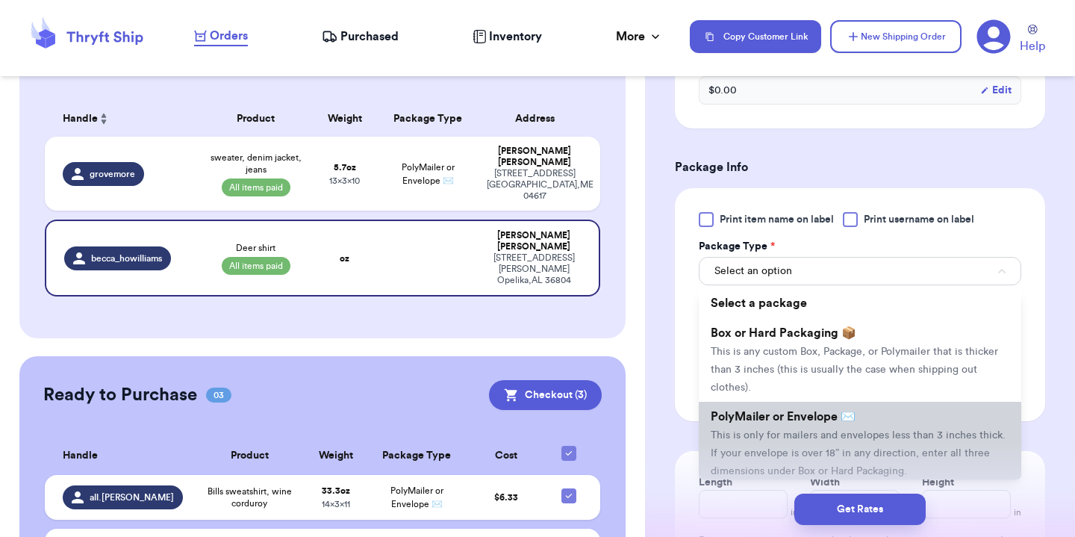
click at [776, 431] on li "PolyMailer or Envelope ✉️ This is only for mailers and envelopes less than 3 in…" at bounding box center [860, 444] width 322 height 84
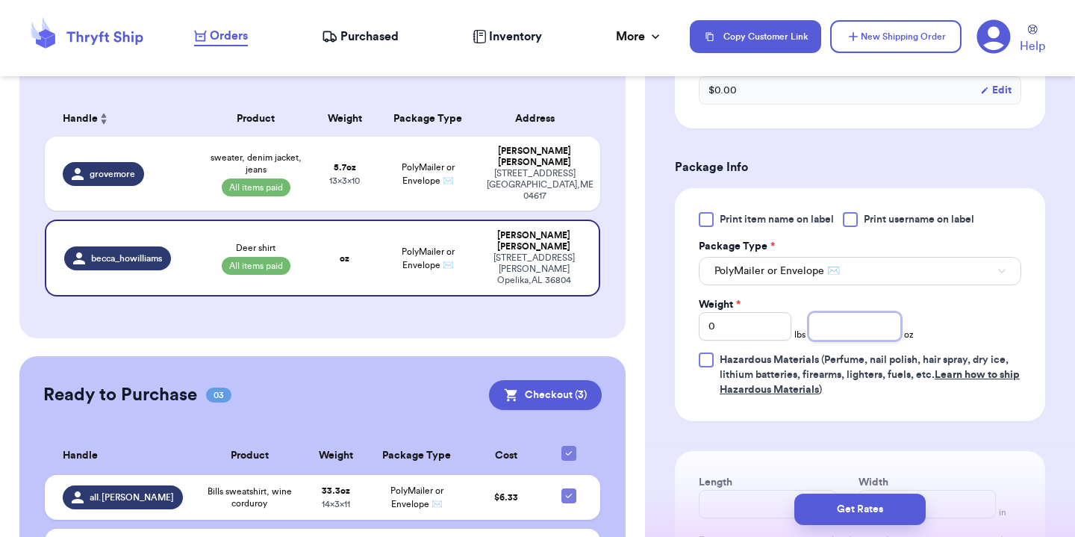
click at [843, 321] on input "number" at bounding box center [854, 326] width 93 height 28
type input "5"
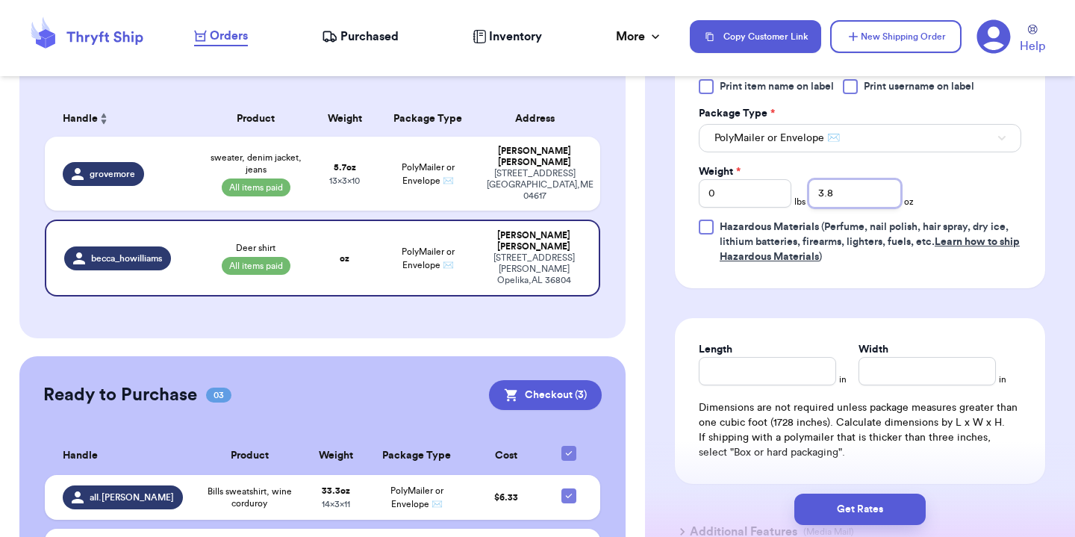
type input "3.7"
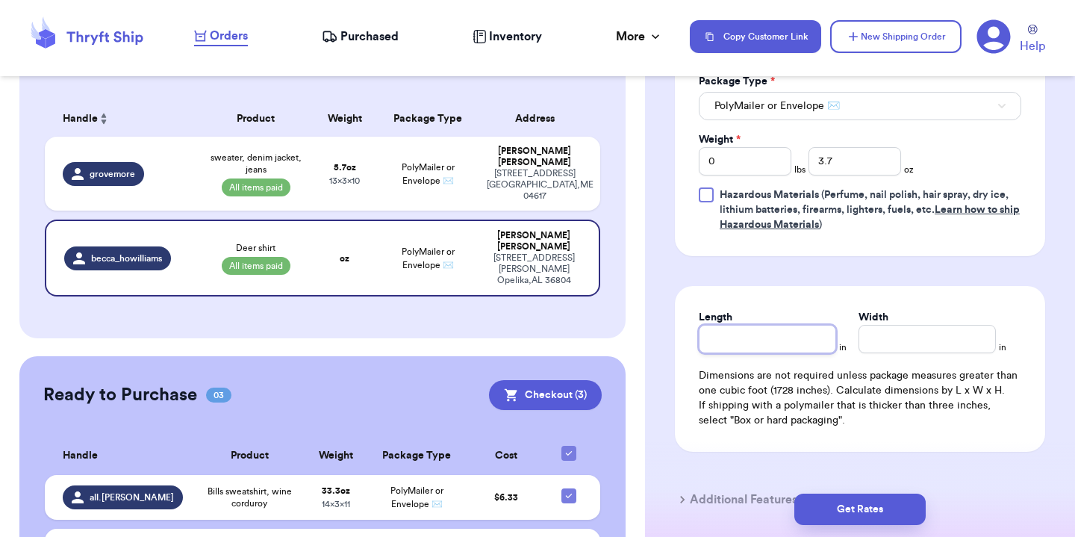
click at [767, 353] on input "Length" at bounding box center [767, 339] width 137 height 28
type input "10"
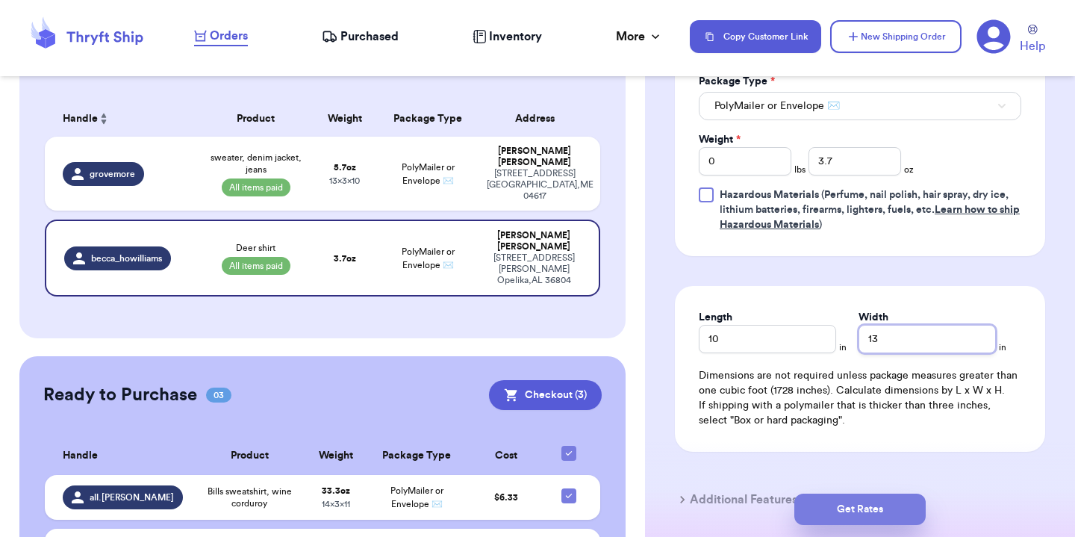
type input "13"
click at [825, 513] on button "Get Rates" at bounding box center [859, 508] width 131 height 31
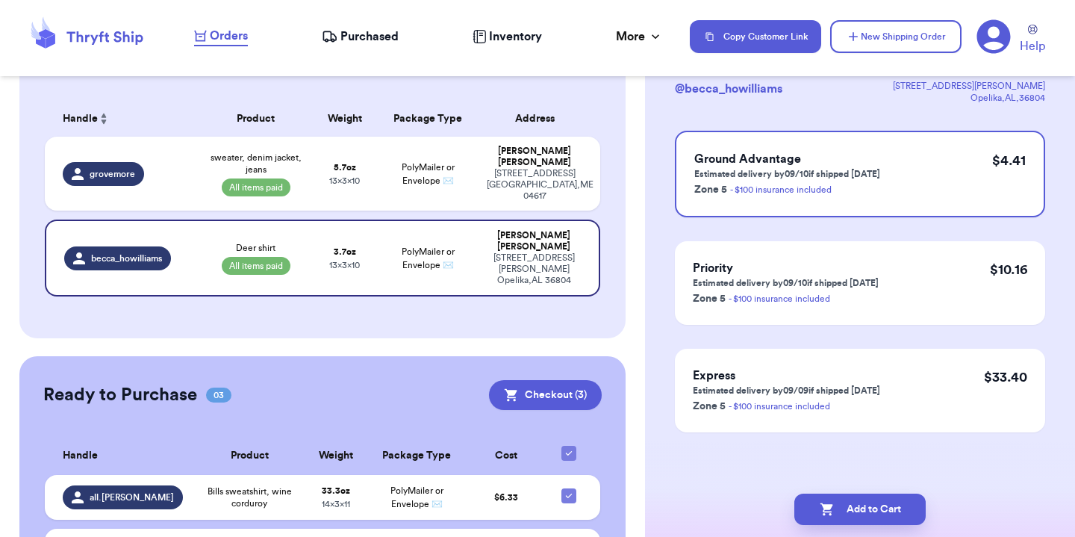
scroll to position [0, 0]
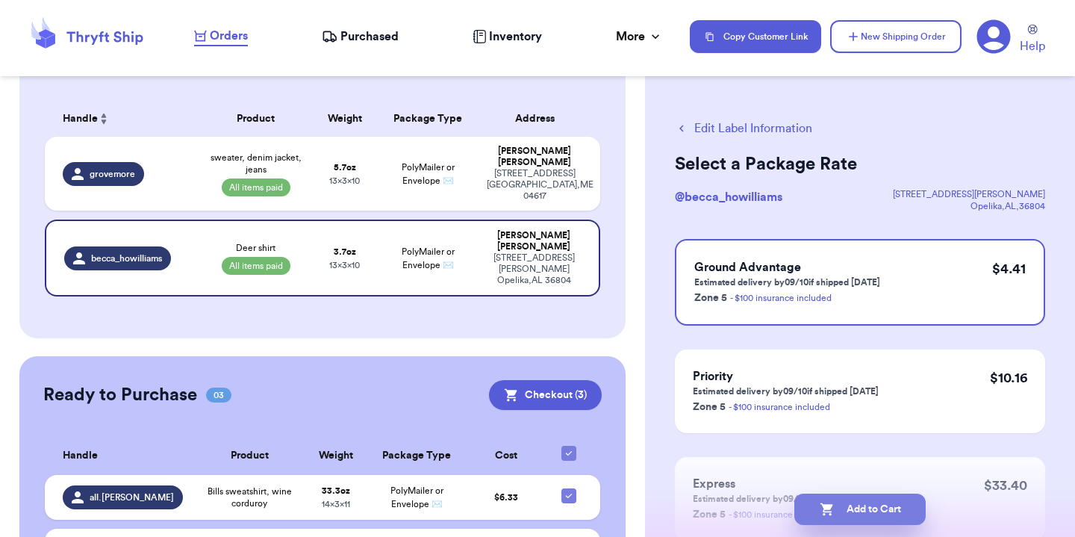
click at [865, 507] on button "Add to Cart" at bounding box center [859, 508] width 131 height 31
checkbox input "true"
select select "paid"
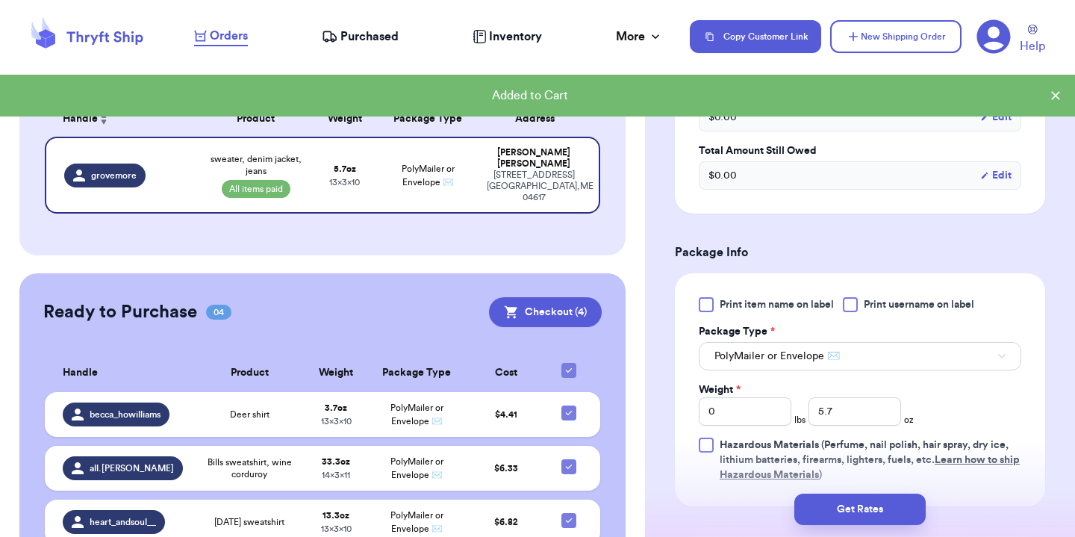
scroll to position [578, 0]
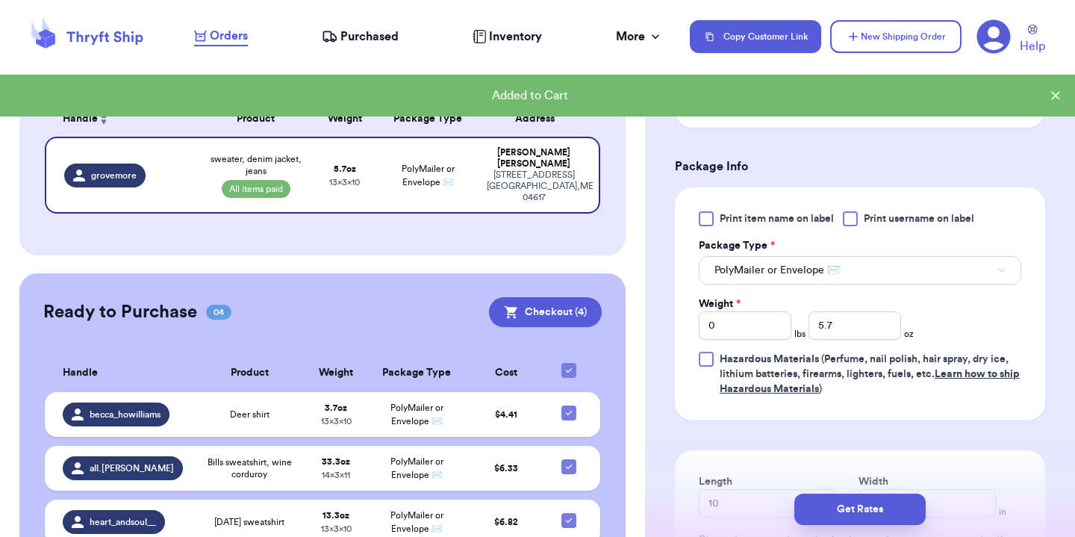
click at [821, 263] on span "PolyMailer or Envelope ✉️" at bounding box center [776, 270] width 125 height 15
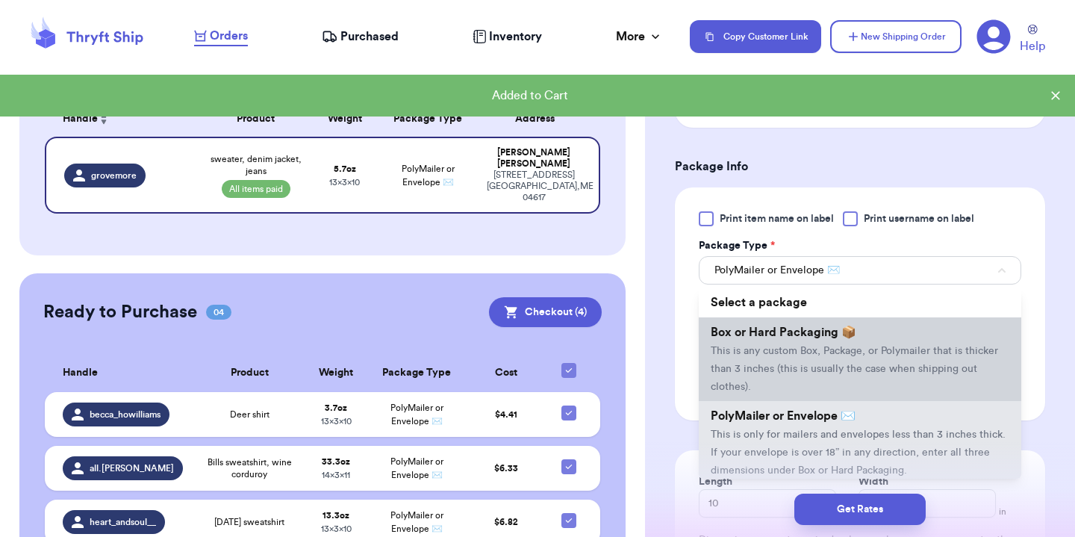
click at [805, 326] on li "Box or Hard Packaging 📦 This is any custom Box, Package, or Polymailer that is …" at bounding box center [860, 359] width 322 height 84
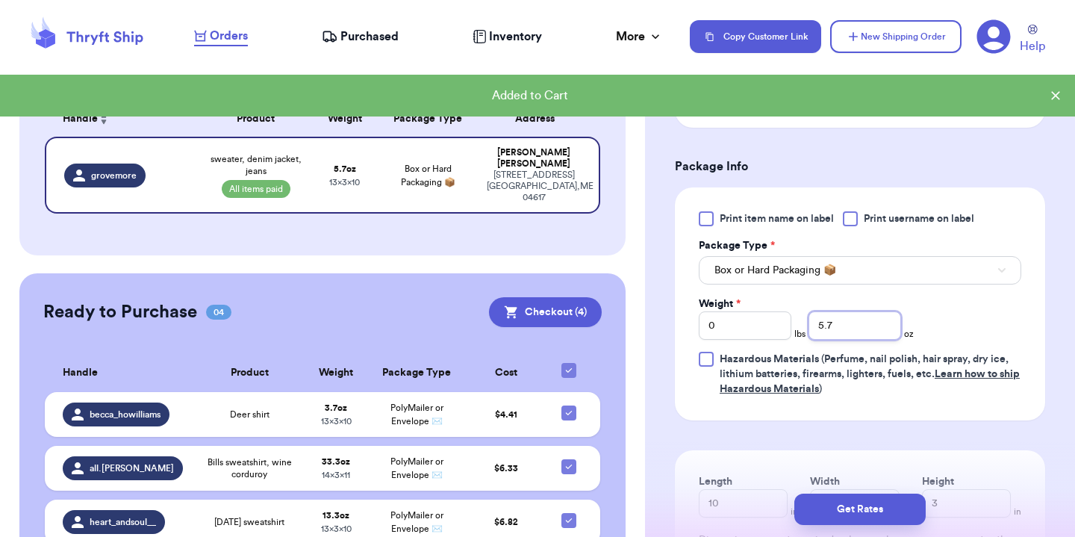
click at [846, 311] on input "5.7" at bounding box center [854, 325] width 93 height 28
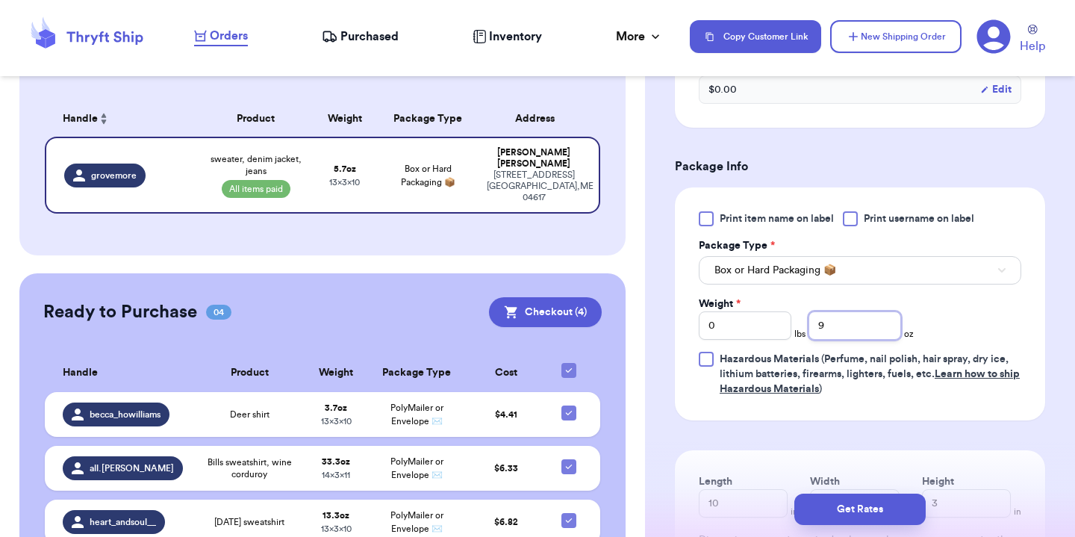
type input "98"
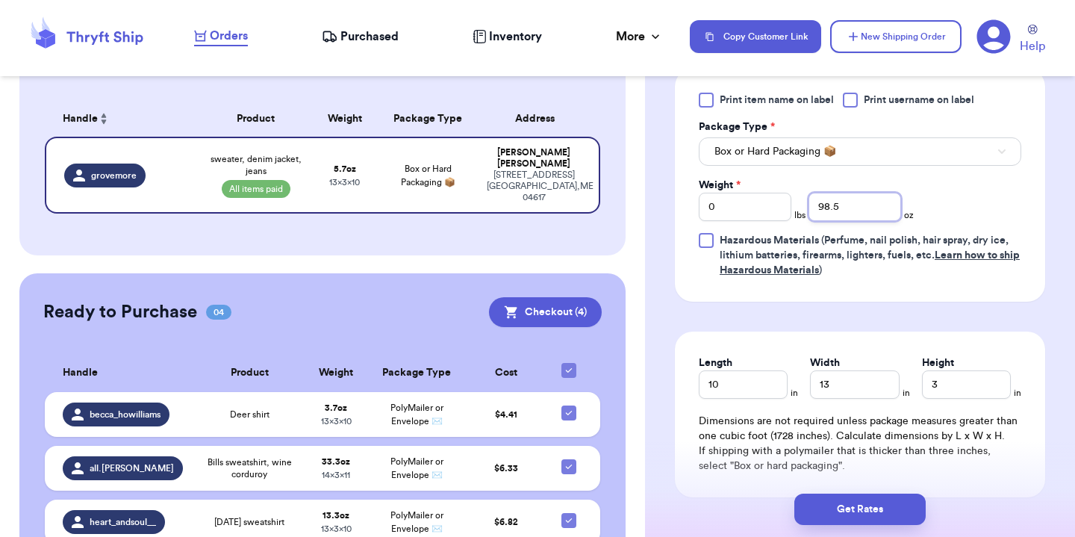
scroll to position [708, 0]
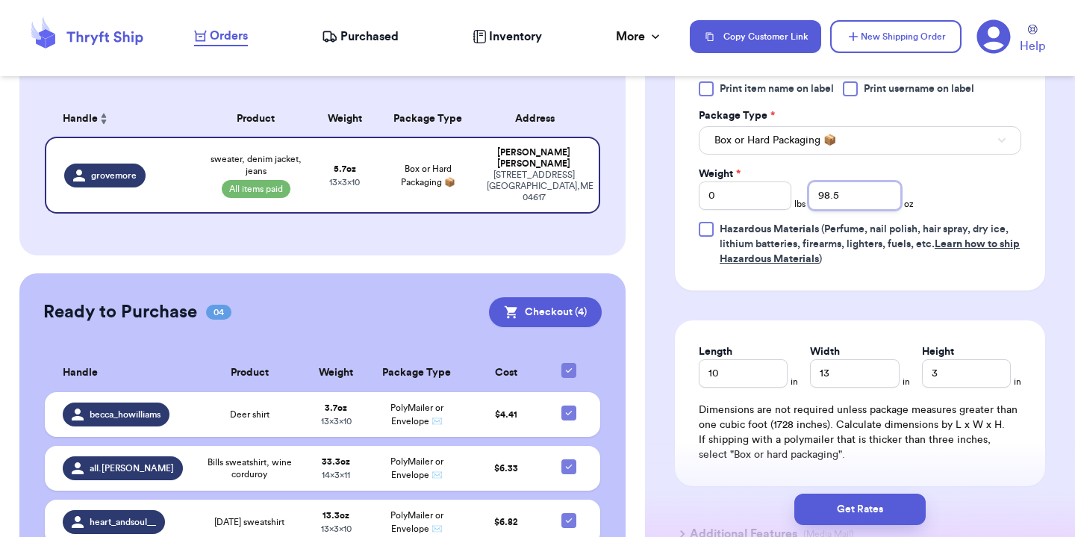
type input "98.5"
click at [705, 362] on input "10" at bounding box center [743, 373] width 89 height 28
click at [718, 360] on input "10" at bounding box center [743, 373] width 89 height 28
click at [719, 360] on input "10" at bounding box center [743, 373] width 89 height 28
type input "14"
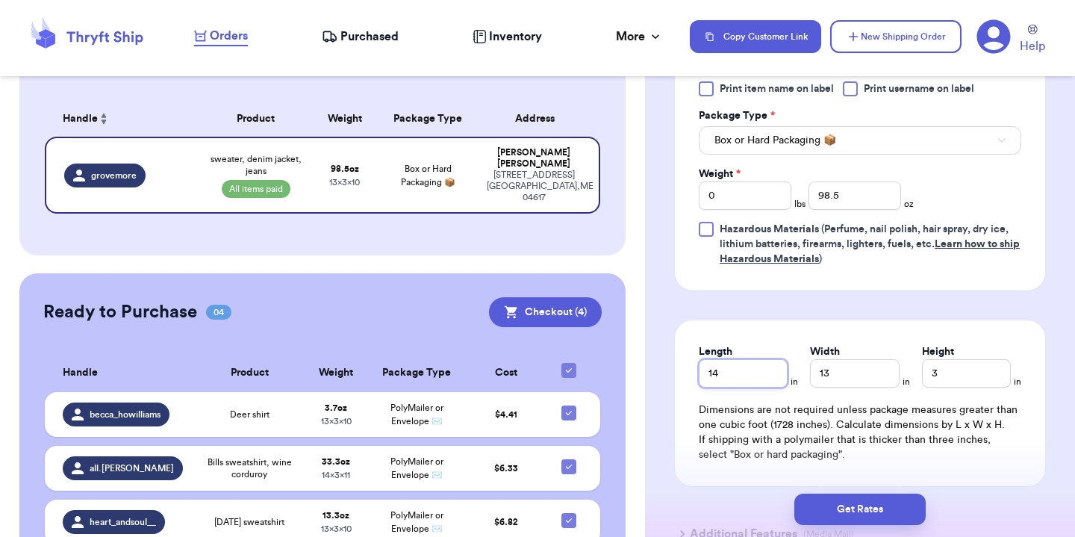
type input "14"
type input "7"
type input "8"
click at [860, 507] on button "Get Rates" at bounding box center [859, 508] width 131 height 31
type input "6"
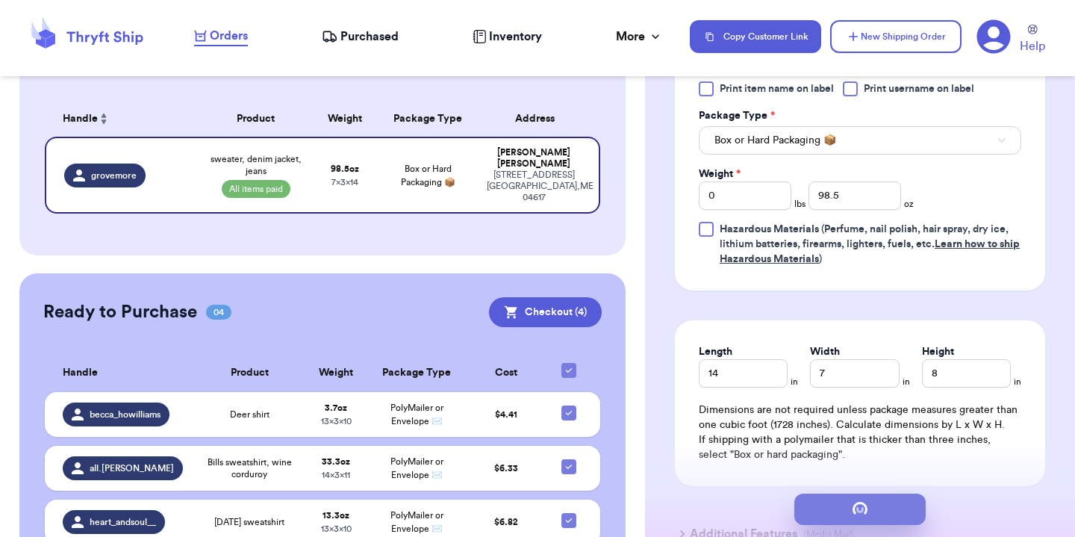
type input "2.5"
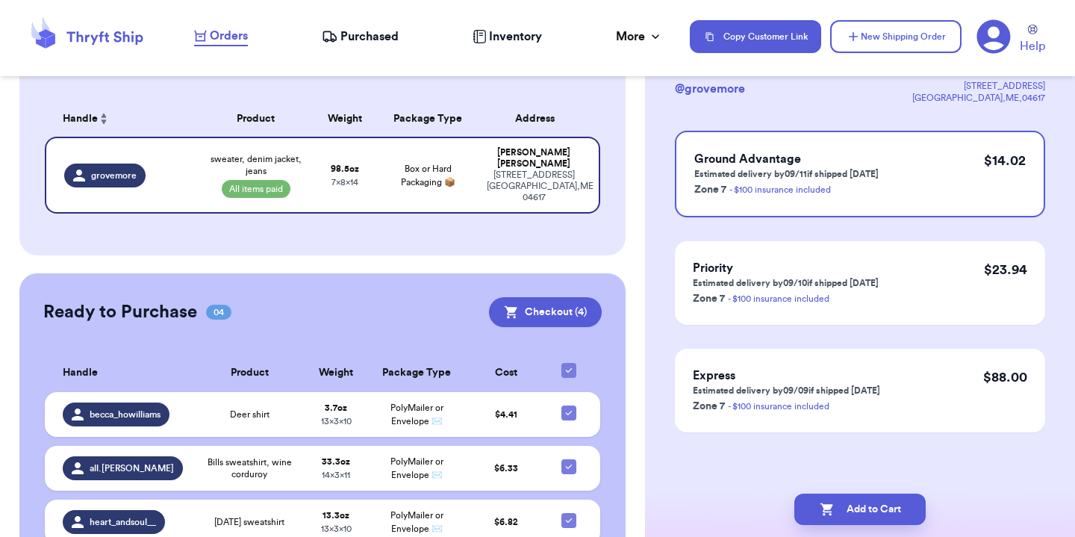
scroll to position [0, 0]
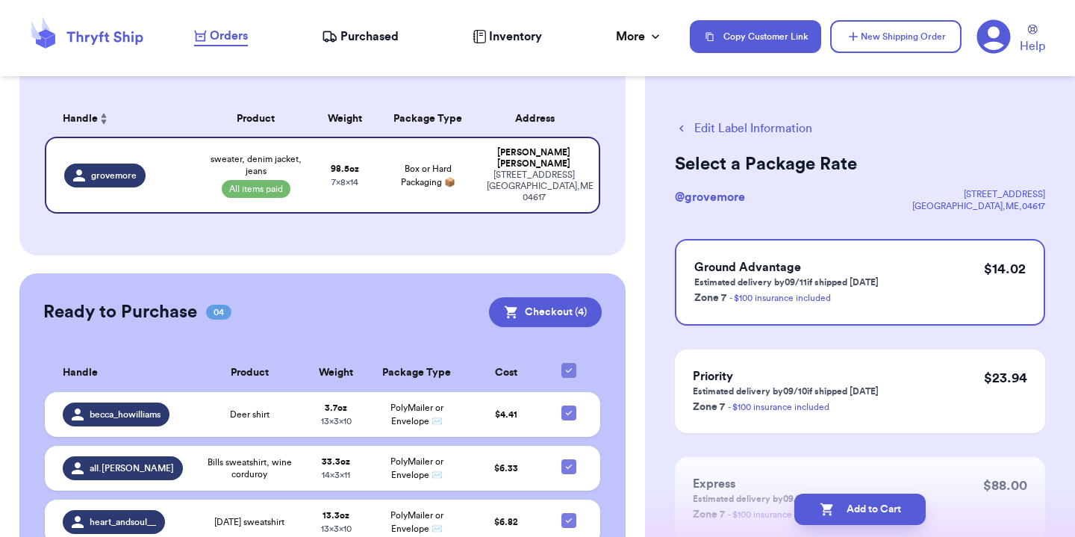
click at [758, 122] on button "Edit Label Information" at bounding box center [743, 128] width 137 height 18
select select "paid"
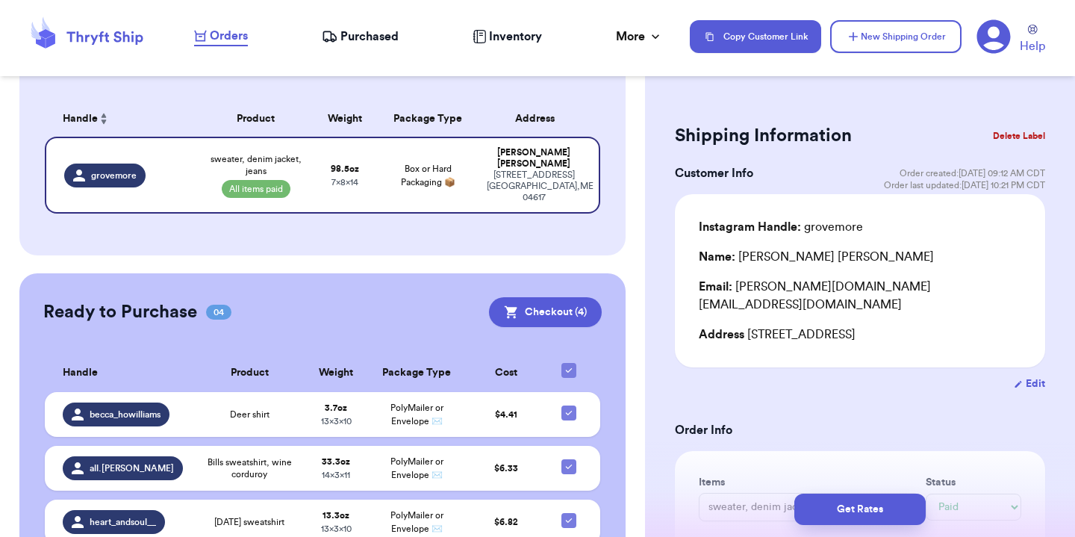
click at [909, 325] on div "Address 2079 Coastal Road, Brooksville, ME 04617" at bounding box center [860, 334] width 322 height 18
click at [843, 514] on button "Get Rates" at bounding box center [859, 508] width 131 height 31
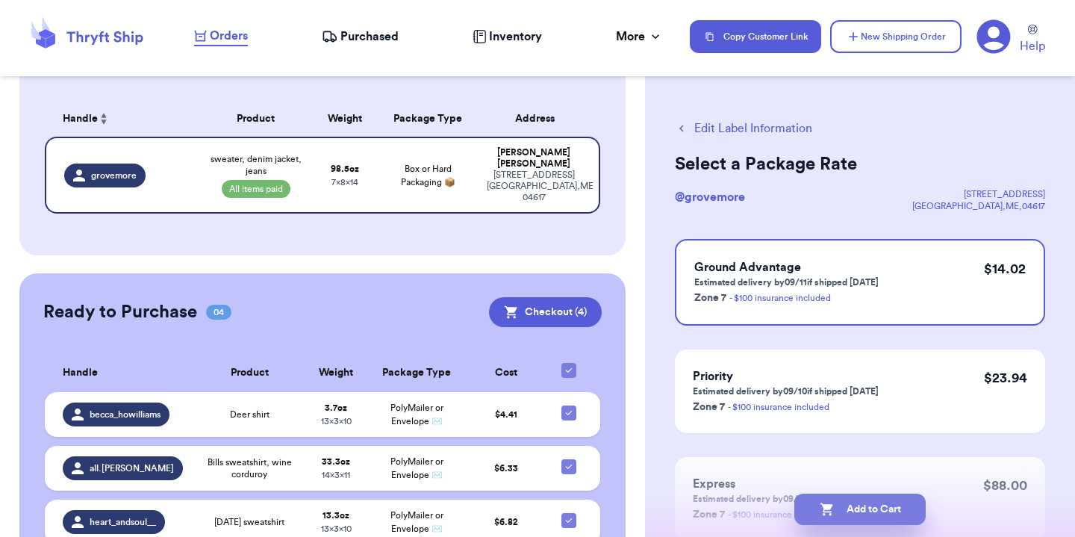
click at [897, 507] on button "Add to Cart" at bounding box center [859, 508] width 131 height 31
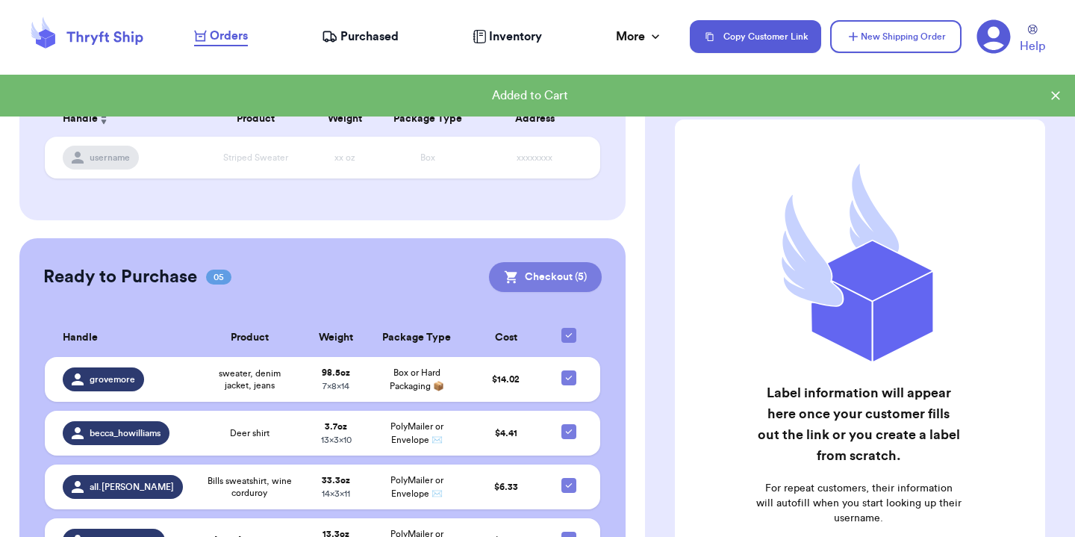
click at [563, 267] on button "Checkout ( 5 )" at bounding box center [545, 277] width 113 height 30
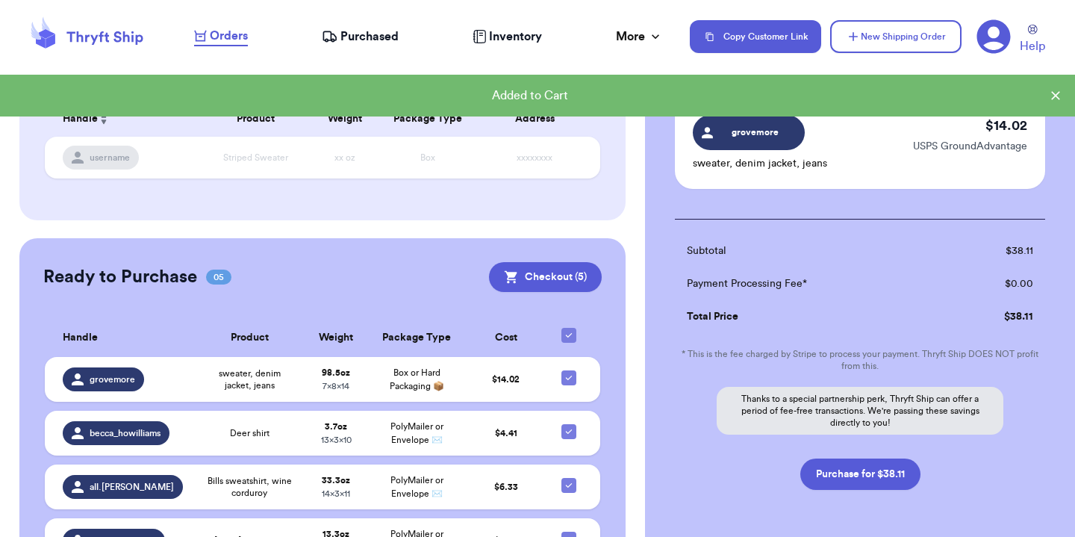
scroll to position [517, 0]
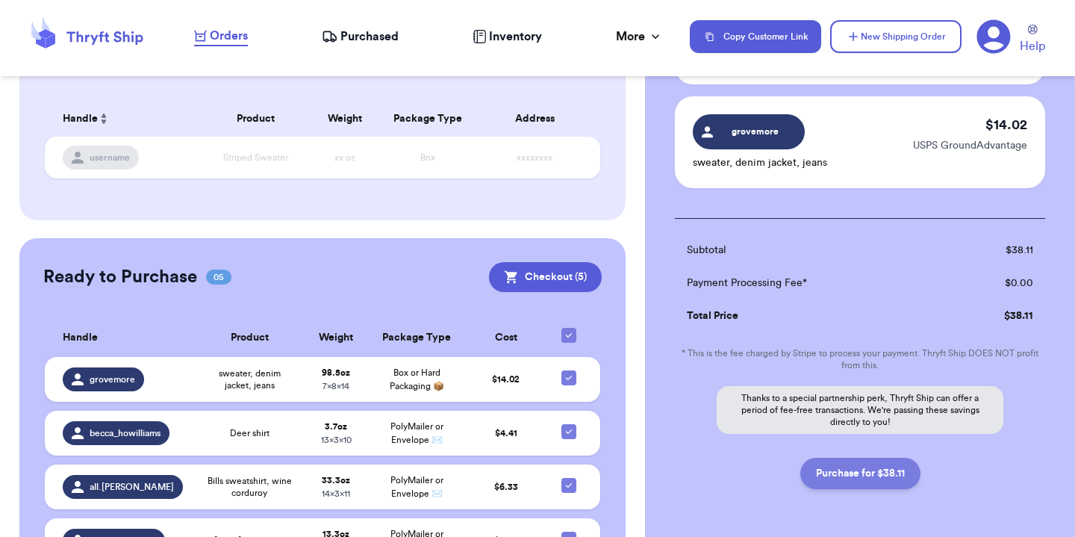
click at [894, 459] on button "Purchase for $38.11" at bounding box center [860, 472] width 120 height 31
checkbox input "false"
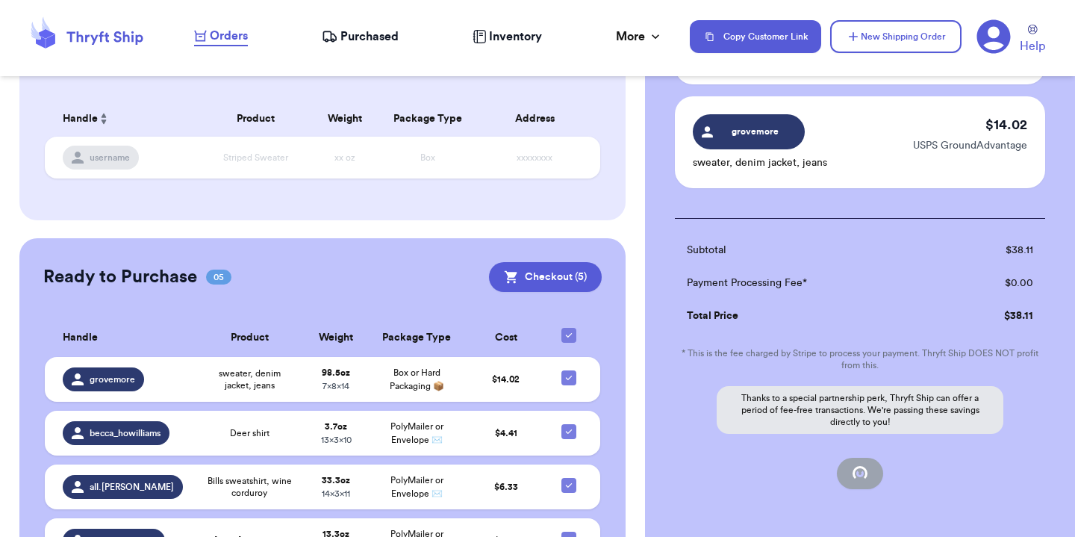
checkbox input "false"
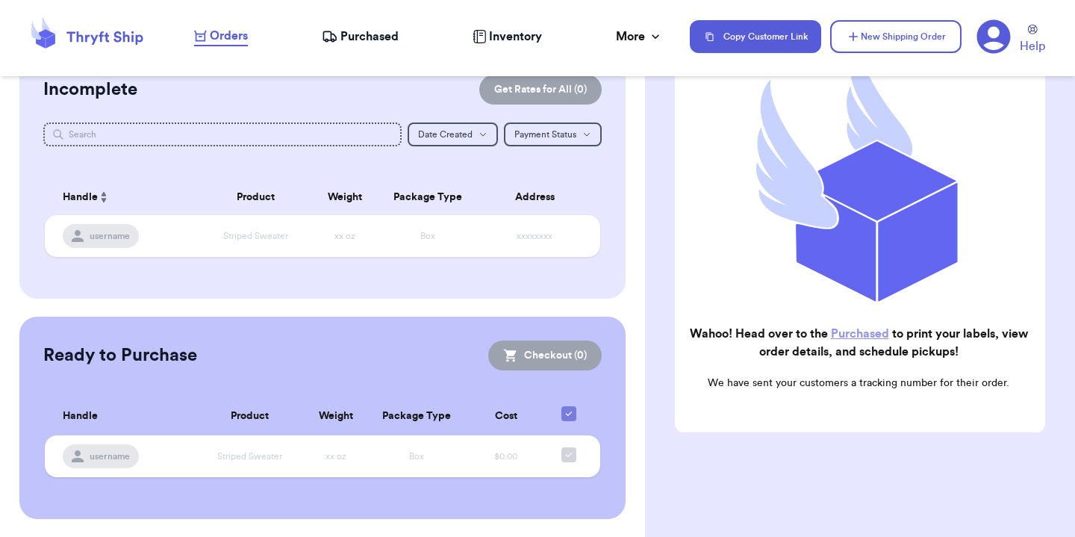
checkbox input "true"
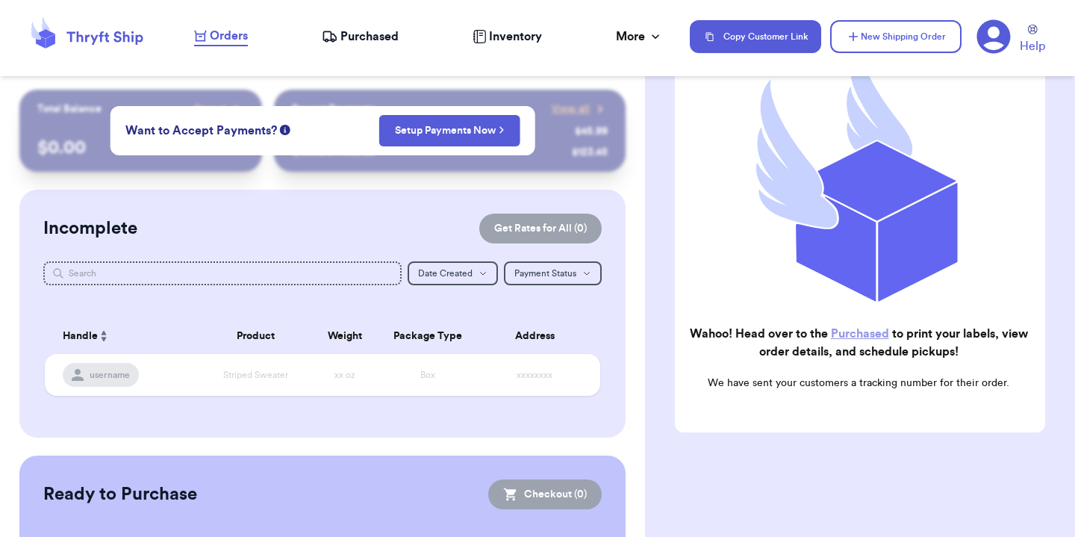
scroll to position [0, 0]
click at [374, 45] on span "Purchased" at bounding box center [369, 37] width 58 height 18
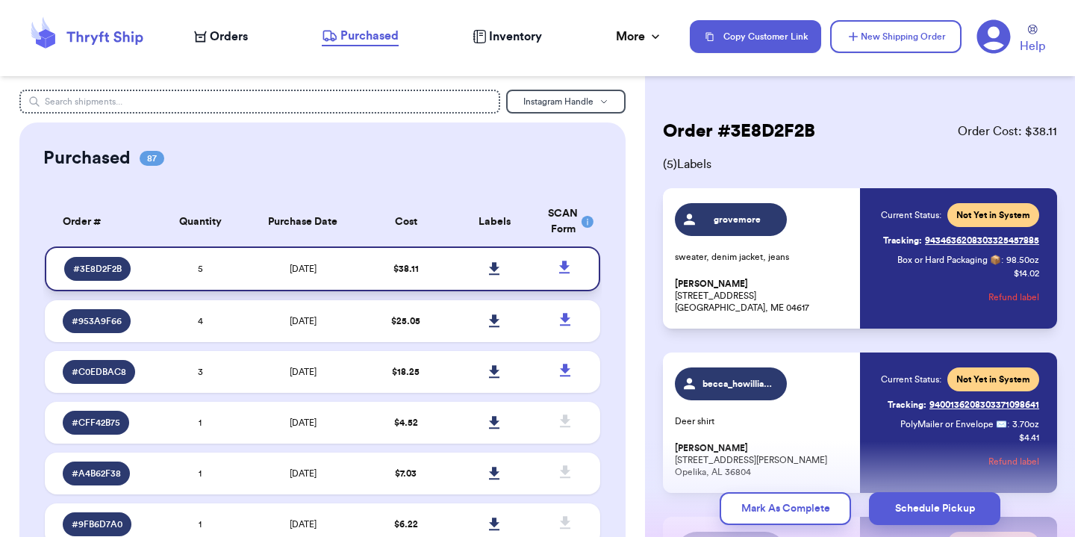
click at [502, 277] on link at bounding box center [494, 268] width 33 height 33
click at [636, 78] on div "Instagram Handle Purchased 87 Order # Qty Labels SCAN # 3E8D2F2B 5 # 953A9F66 4…" at bounding box center [322, 268] width 645 height 537
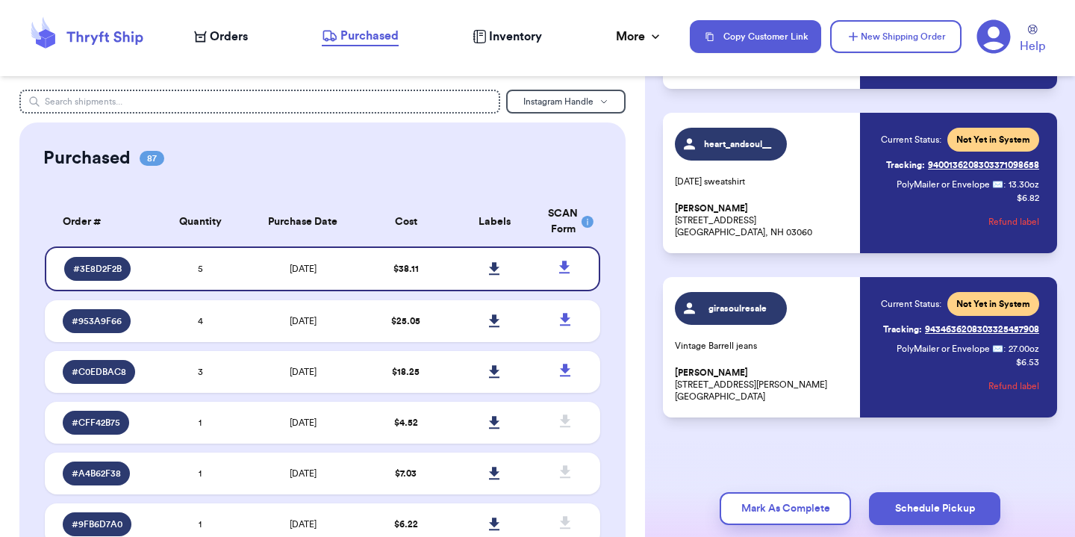
scroll to position [568, 0]
